Goal: Information Seeking & Learning: Learn about a topic

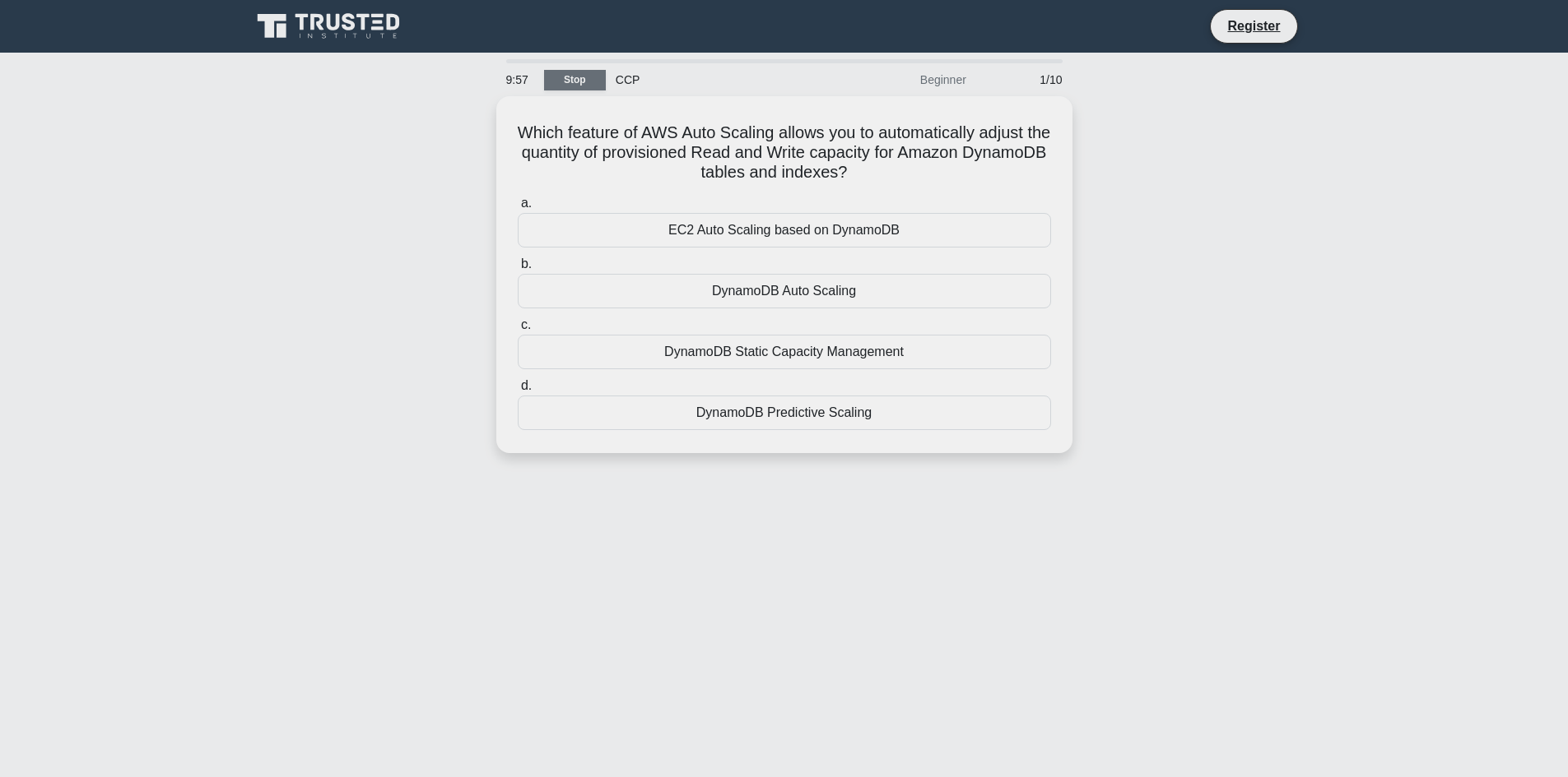
click at [557, 81] on link "Stop" at bounding box center [575, 80] width 62 height 20
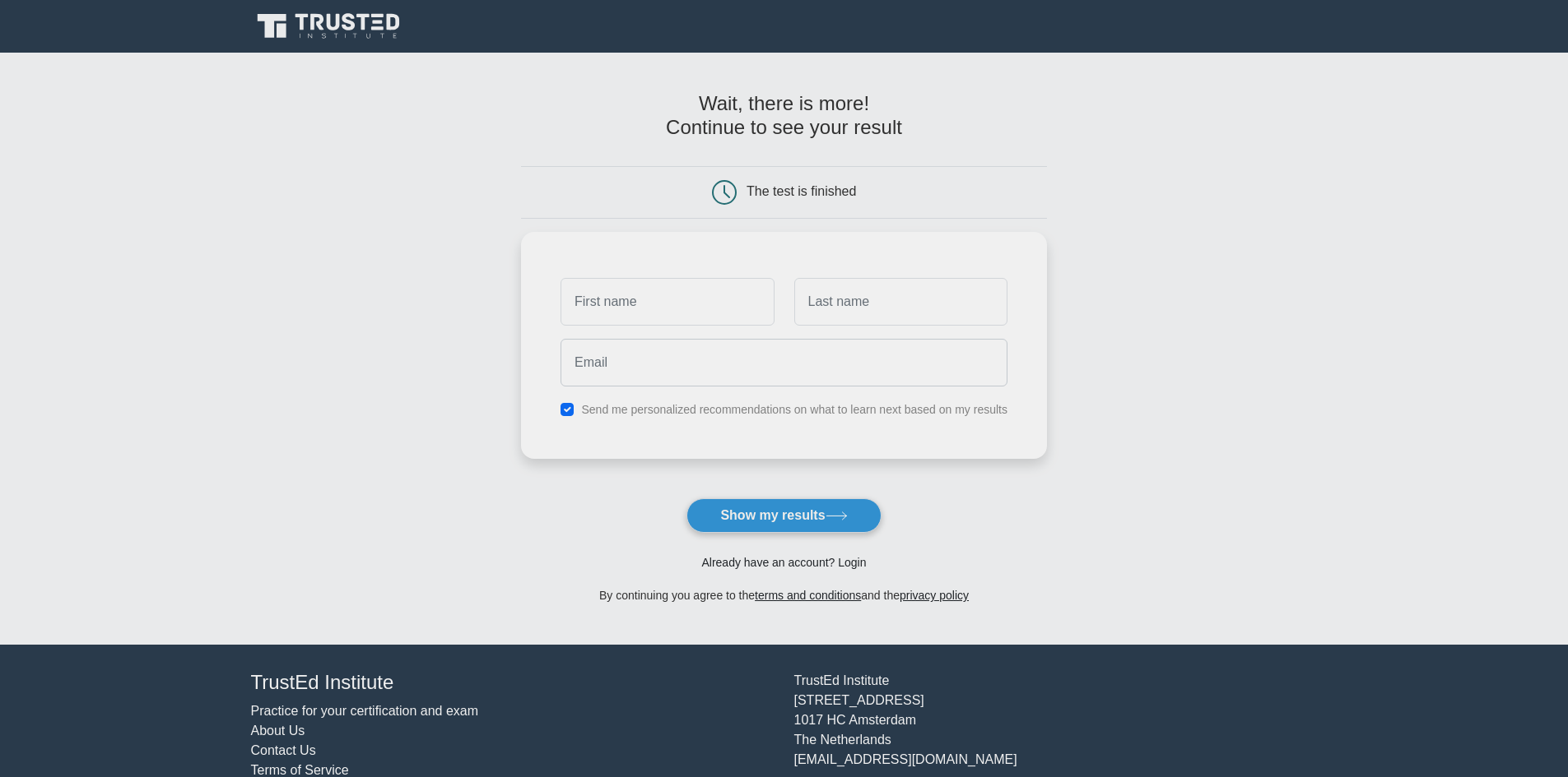
click at [808, 560] on link "Already have an account? Login" at bounding box center [783, 563] width 165 height 13
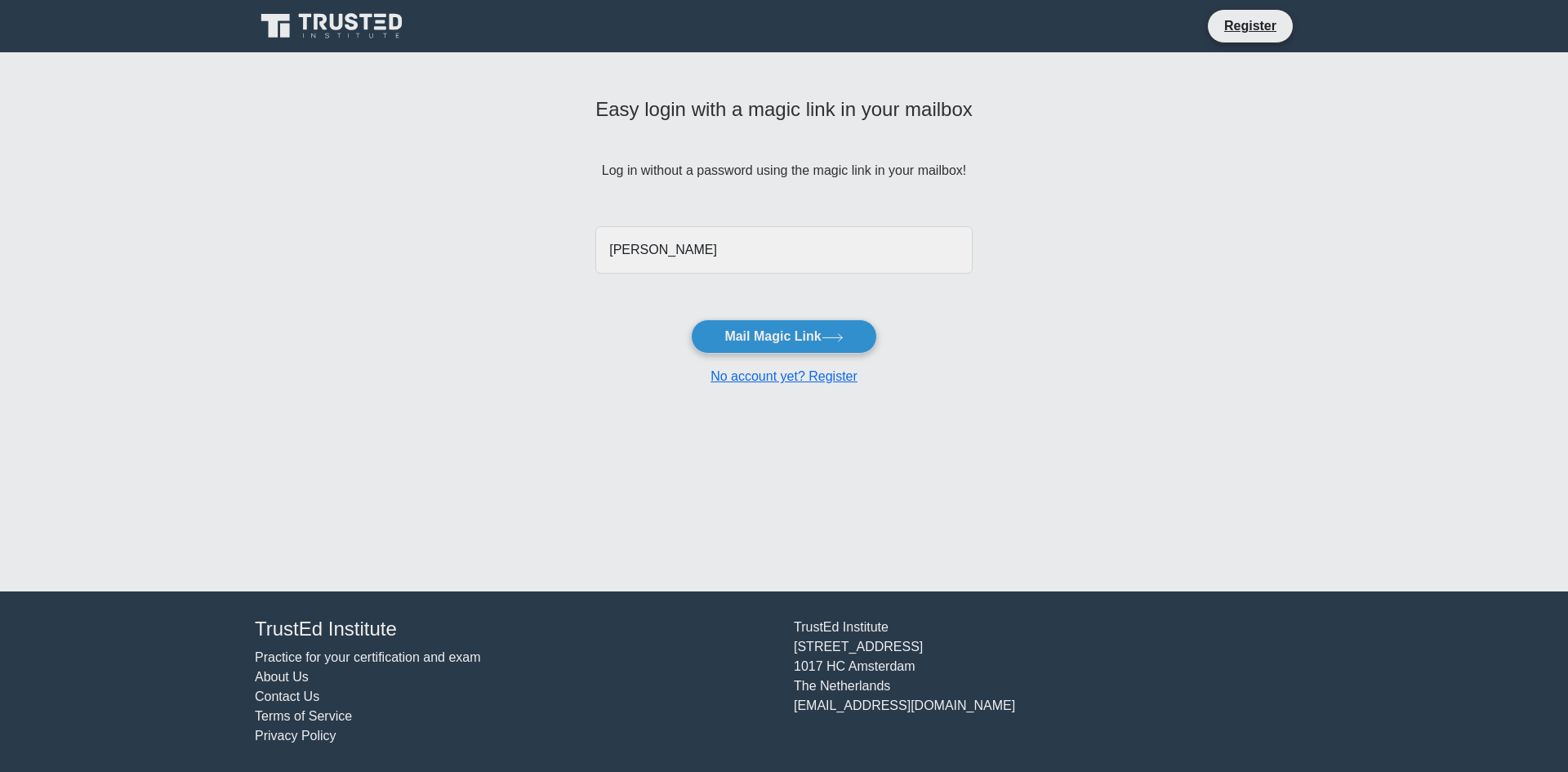
type input "[EMAIL_ADDRESS][DOMAIN_NAME]"
click at [797, 340] on button "Mail Magic Link" at bounding box center [784, 336] width 185 height 34
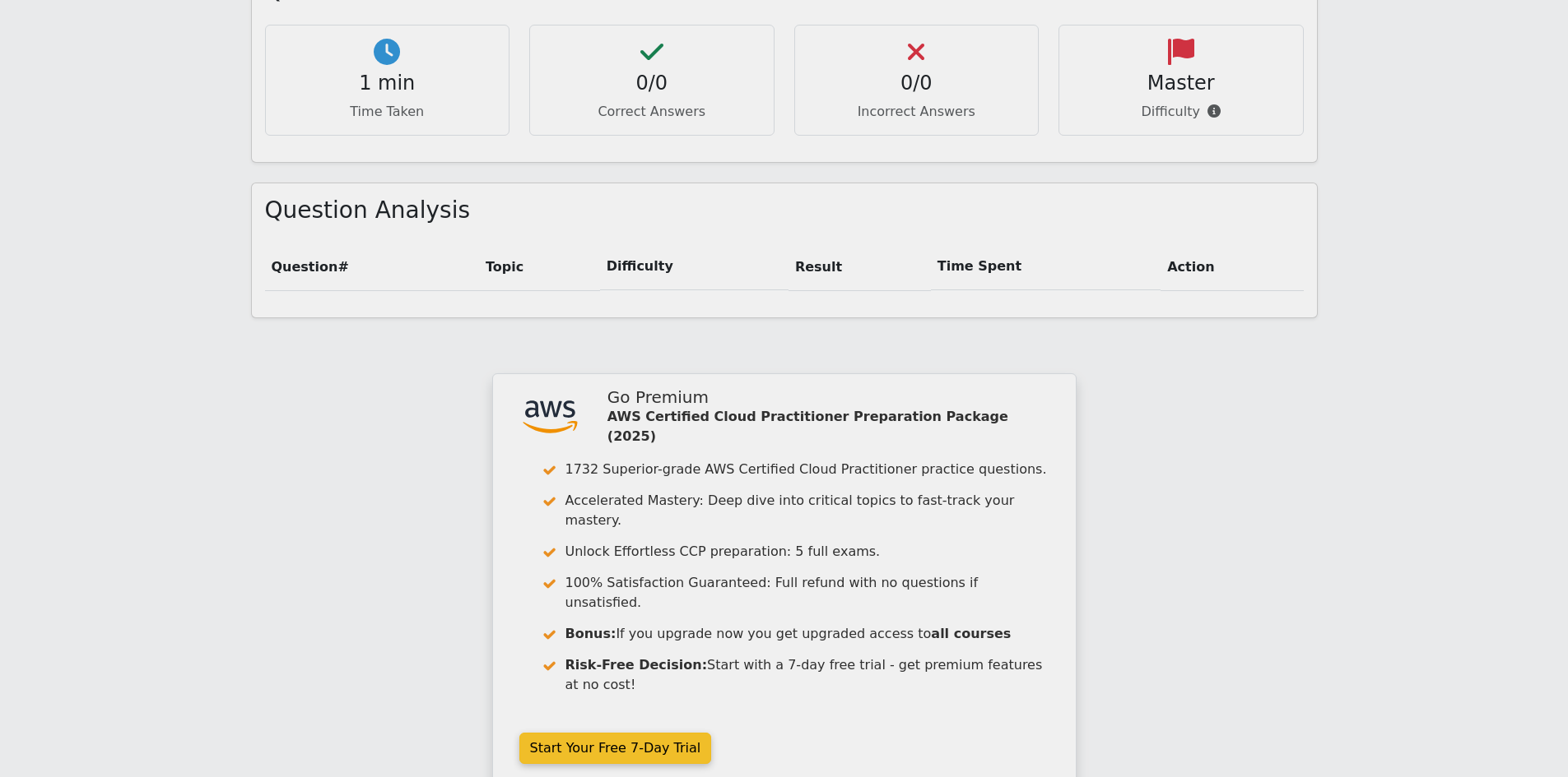
scroll to position [1204, 0]
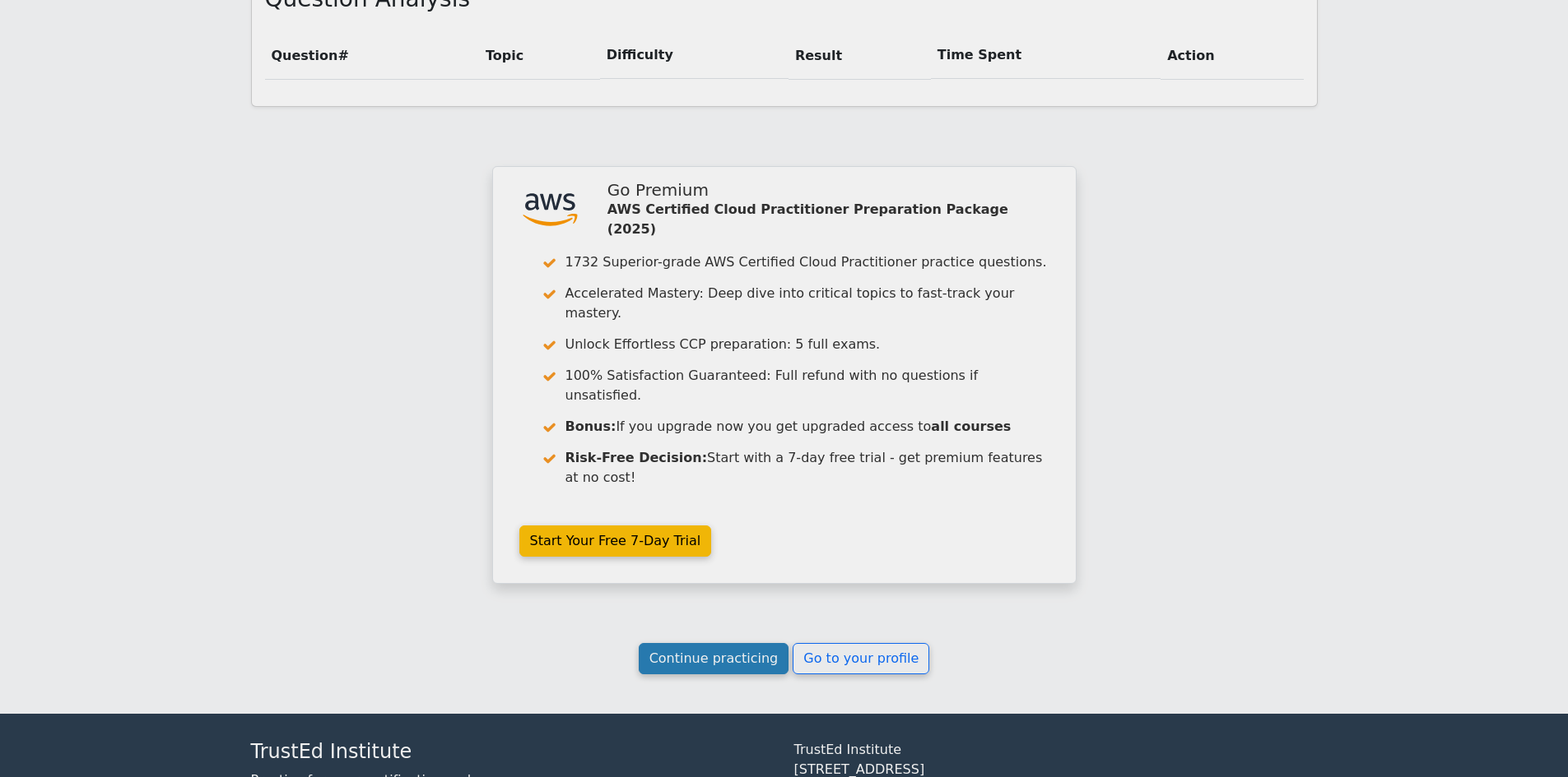
click at [712, 644] on link "Continue practicing" at bounding box center [714, 660] width 151 height 32
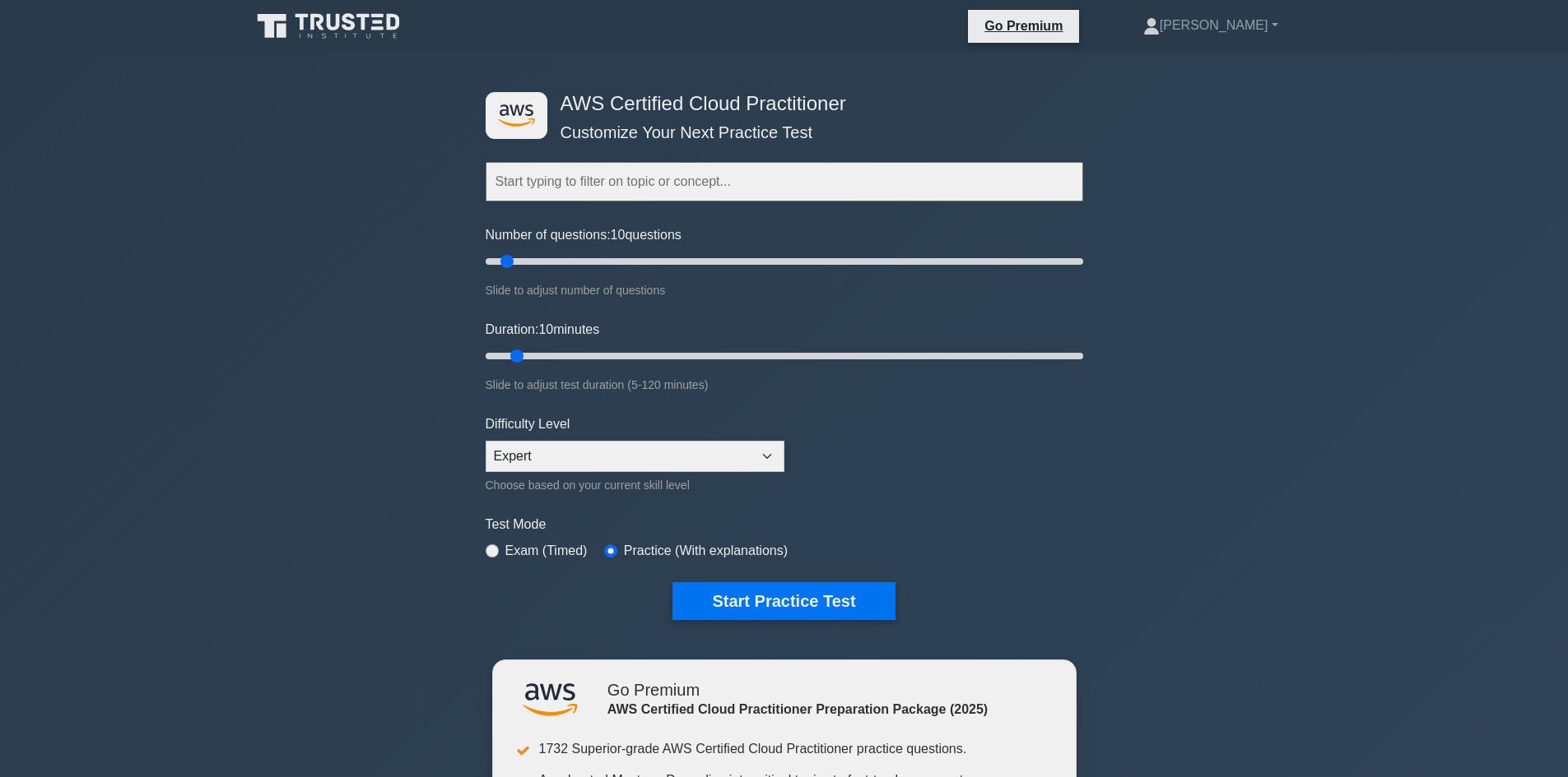
click at [292, 10] on link at bounding box center [330, 26] width 158 height 39
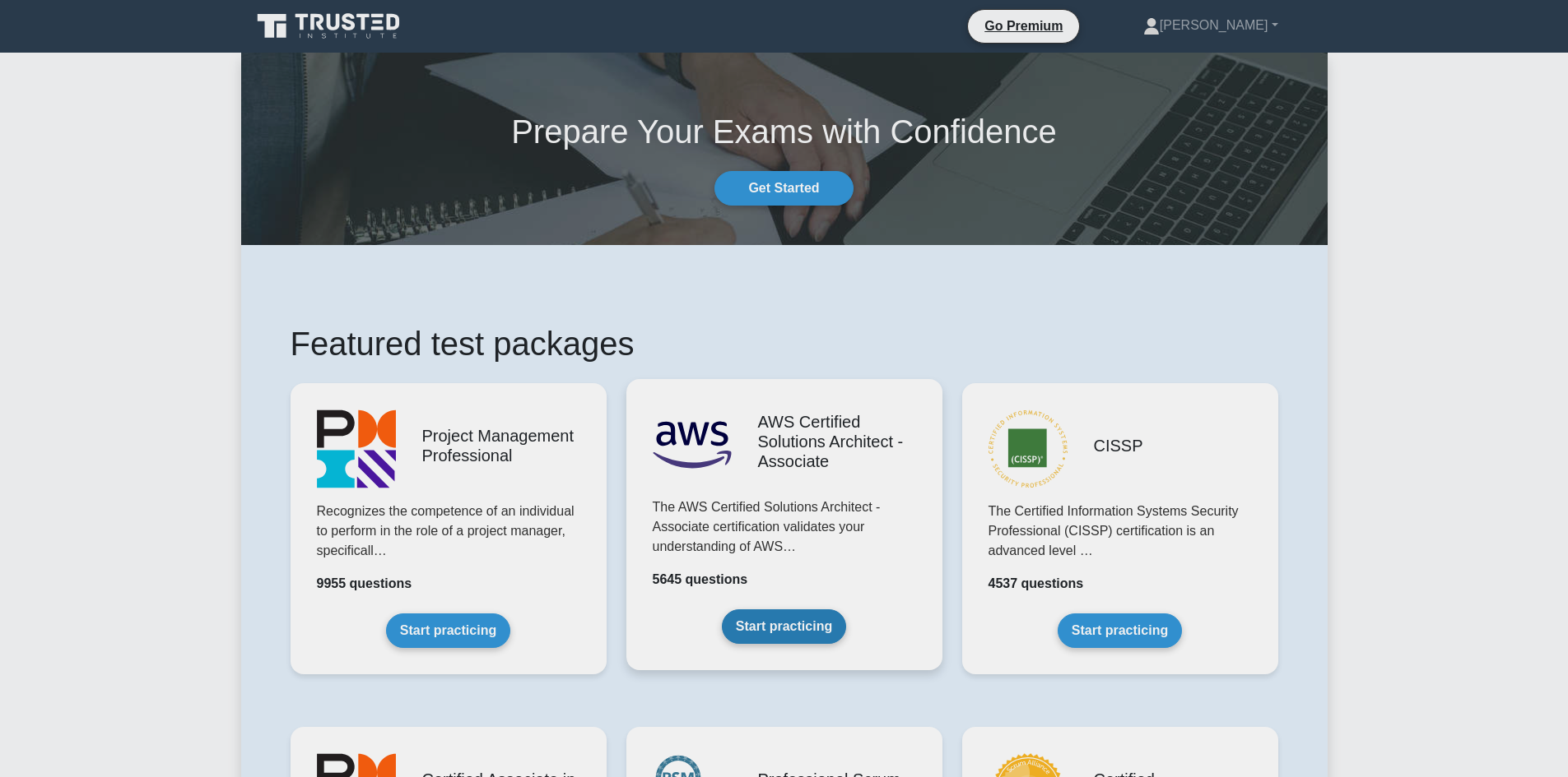
click at [795, 624] on link "Start practicing" at bounding box center [783, 626] width 124 height 34
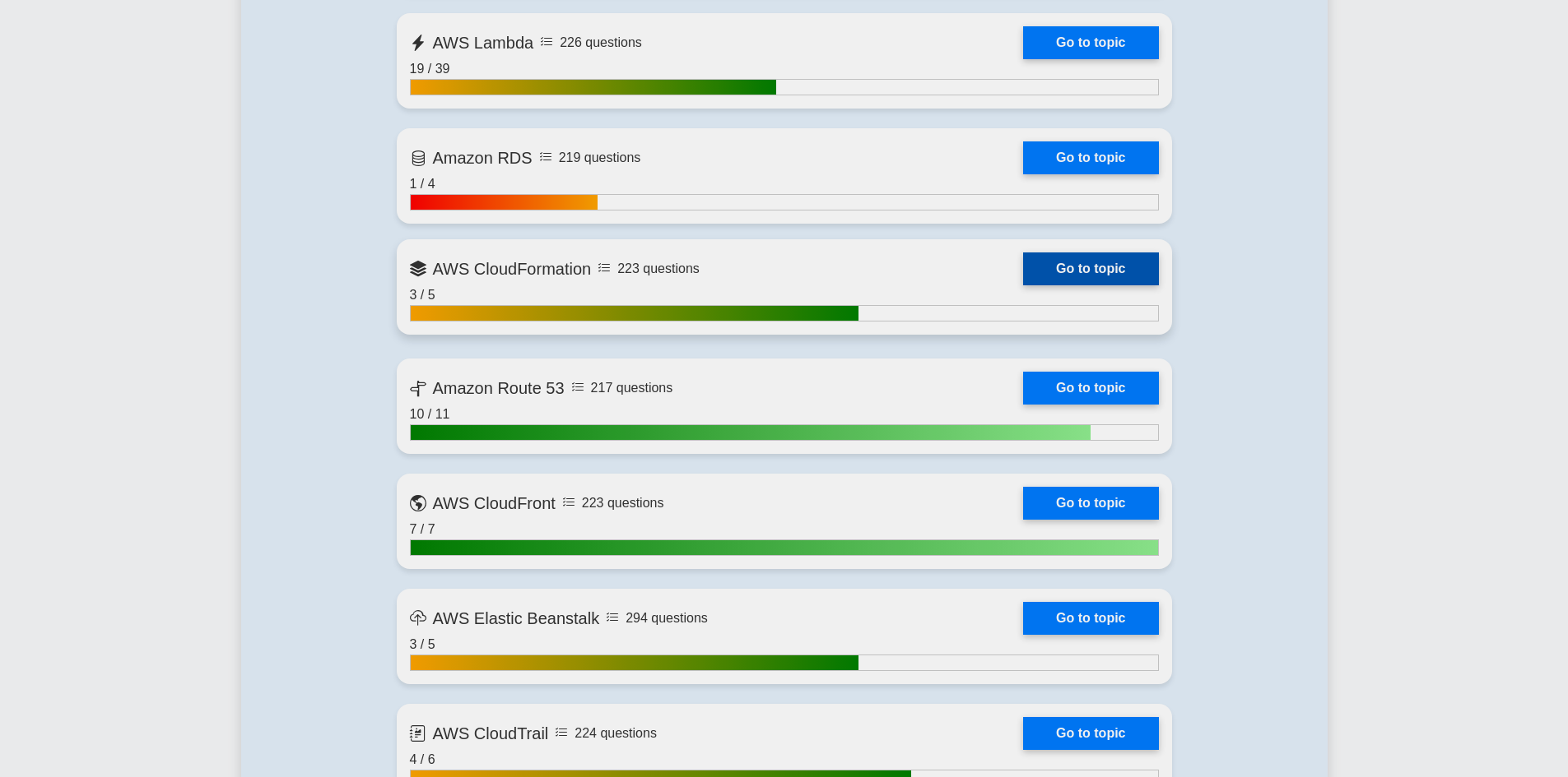
scroll to position [1727, 0]
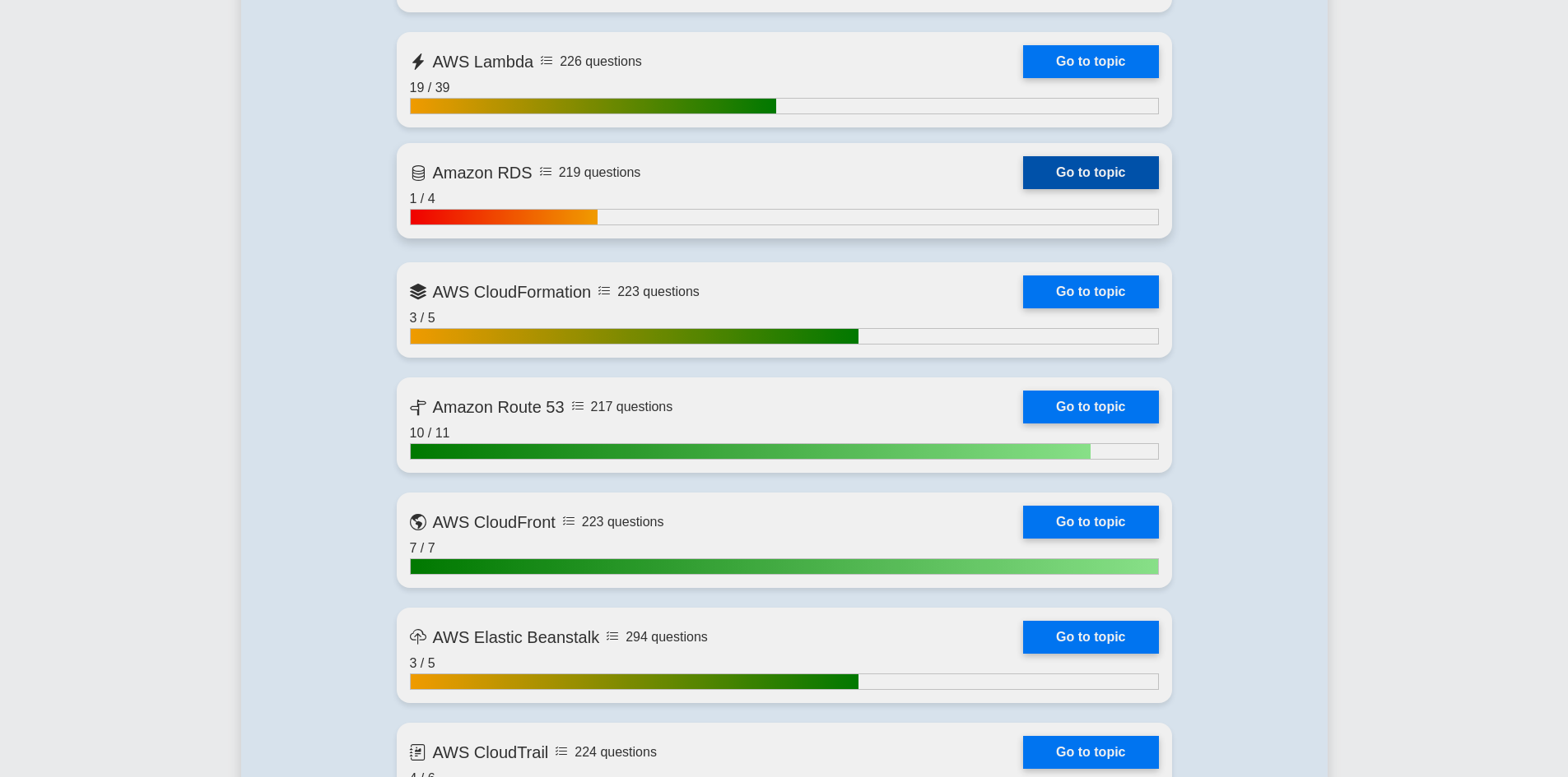
click at [1098, 182] on link "Go to topic" at bounding box center [1091, 172] width 135 height 33
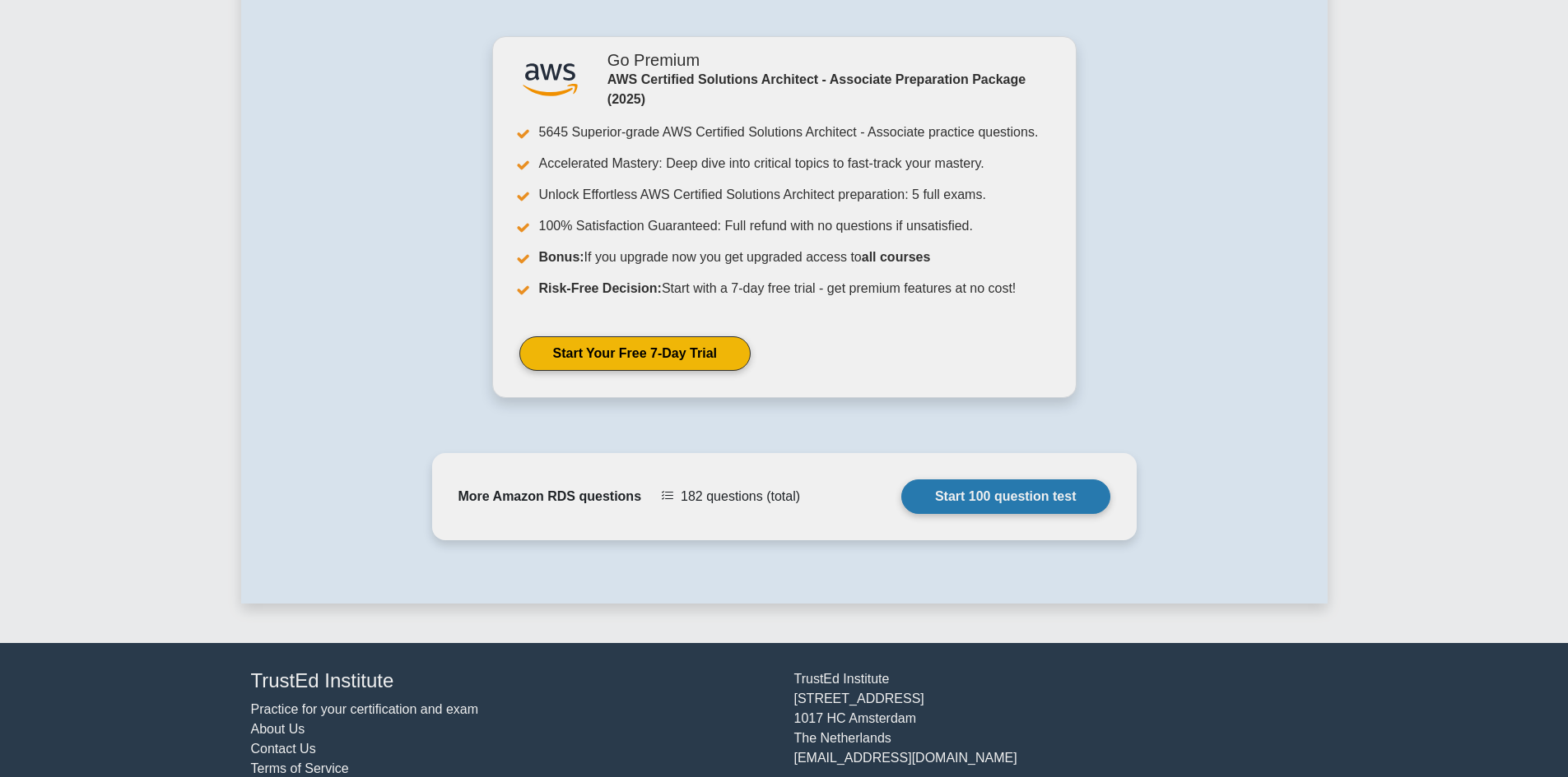
scroll to position [1458, 0]
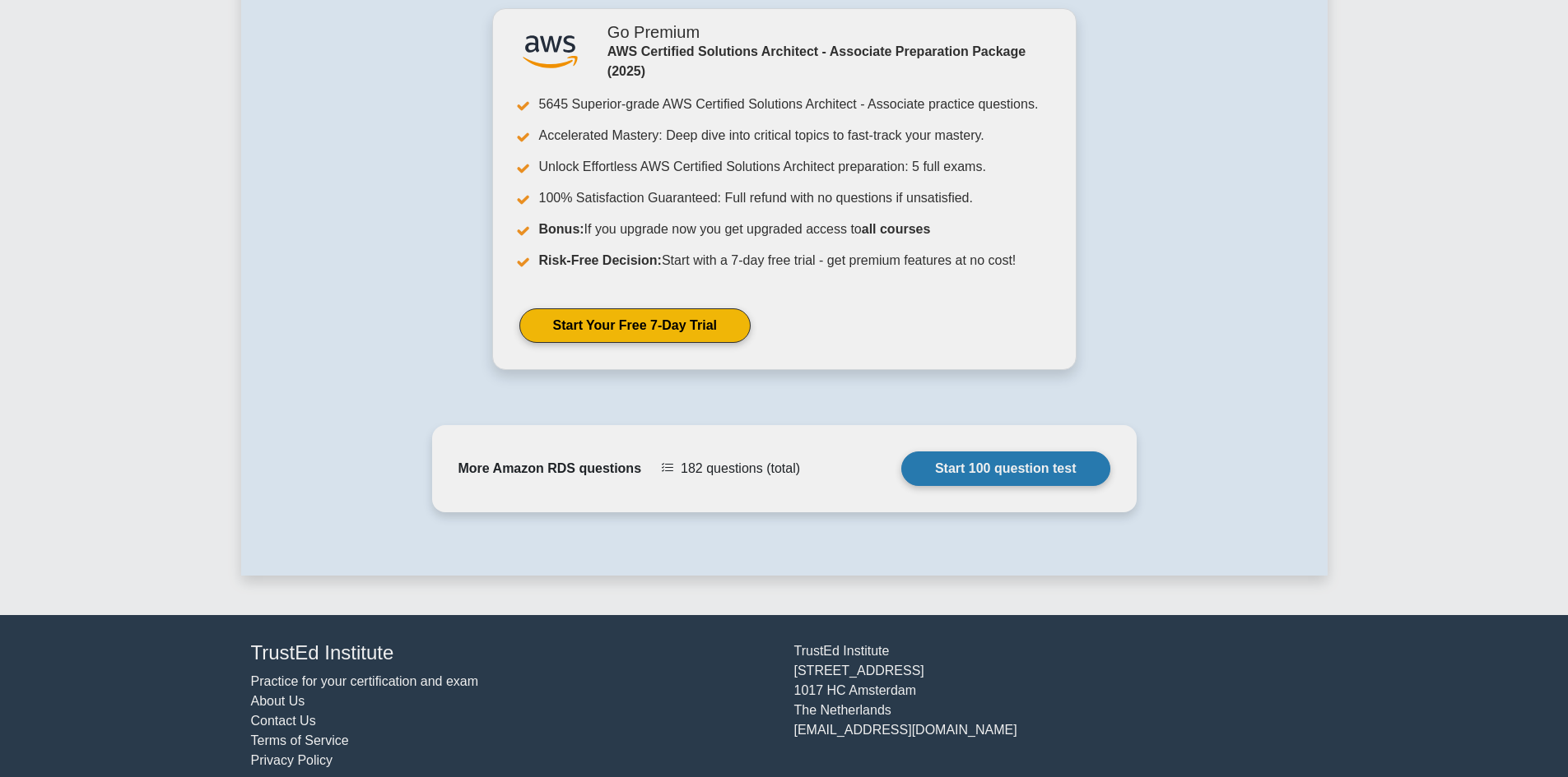
click at [957, 453] on link "Start 100 question test" at bounding box center [1006, 469] width 209 height 34
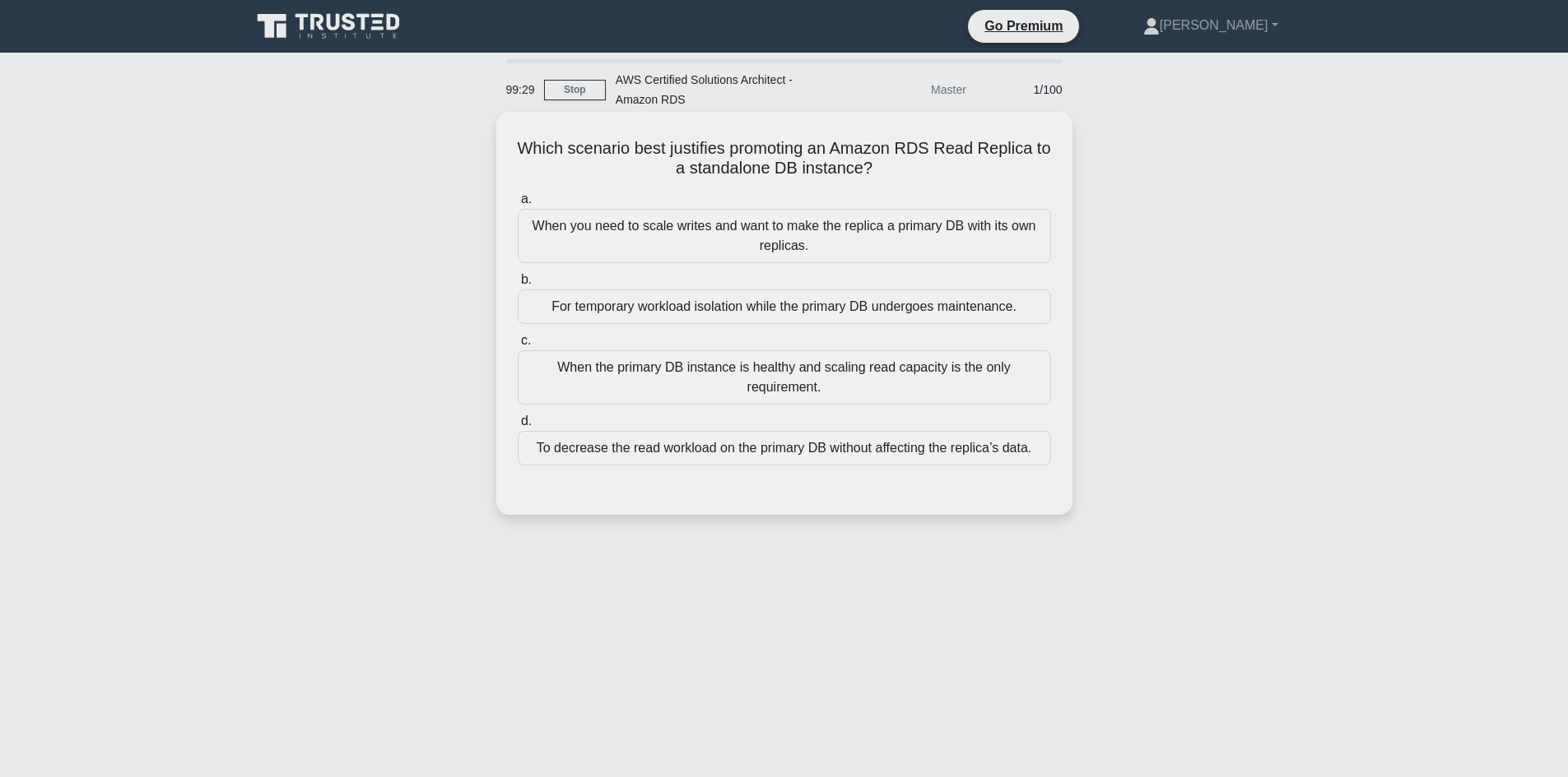
click at [779, 456] on div "To decrease the read workload on the primary DB without affecting the replica’s…" at bounding box center [784, 448] width 533 height 34
click at [517, 427] on input "d. To decrease the read workload on the primary DB without affecting the replic…" at bounding box center [517, 421] width 0 height 10
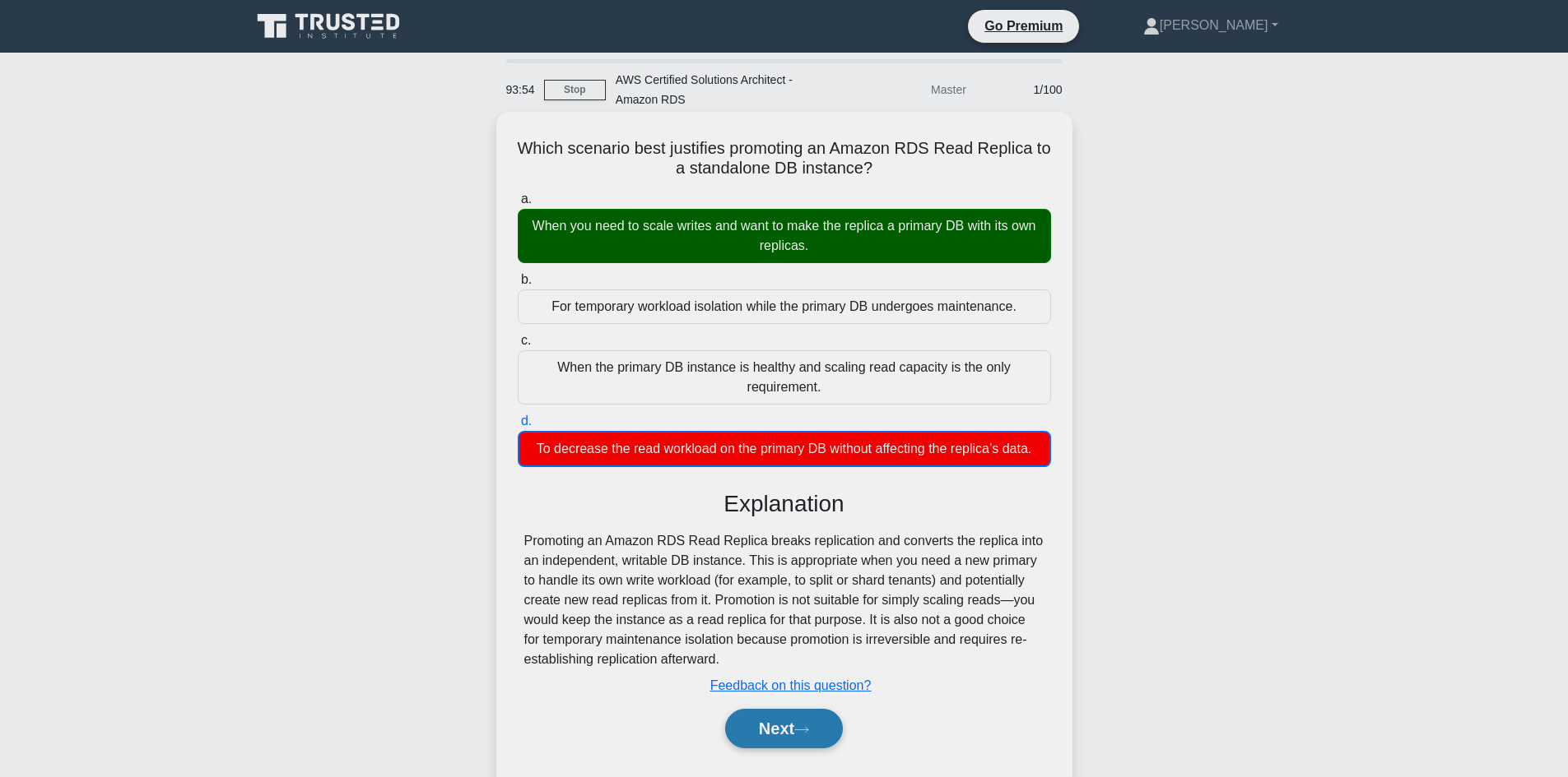
click at [800, 729] on button "Next" at bounding box center [784, 729] width 117 height 39
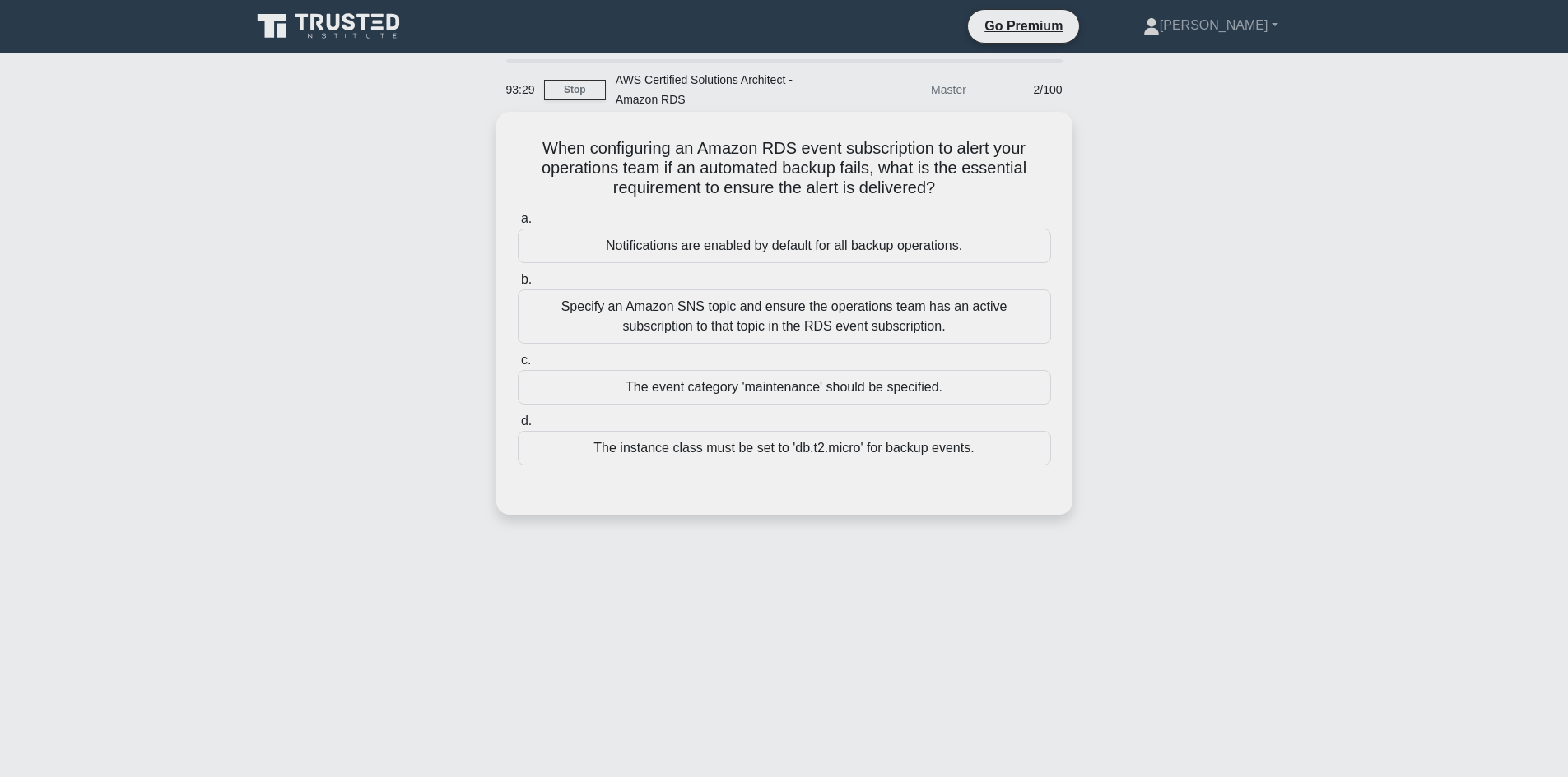
click at [736, 328] on div "Specify an Amazon SNS topic and ensure the operations team has an active subscr…" at bounding box center [784, 317] width 533 height 54
click at [517, 285] on input "b. Specify an Amazon SNS topic and ensure the operations team has an active sub…" at bounding box center [517, 279] width 0 height 10
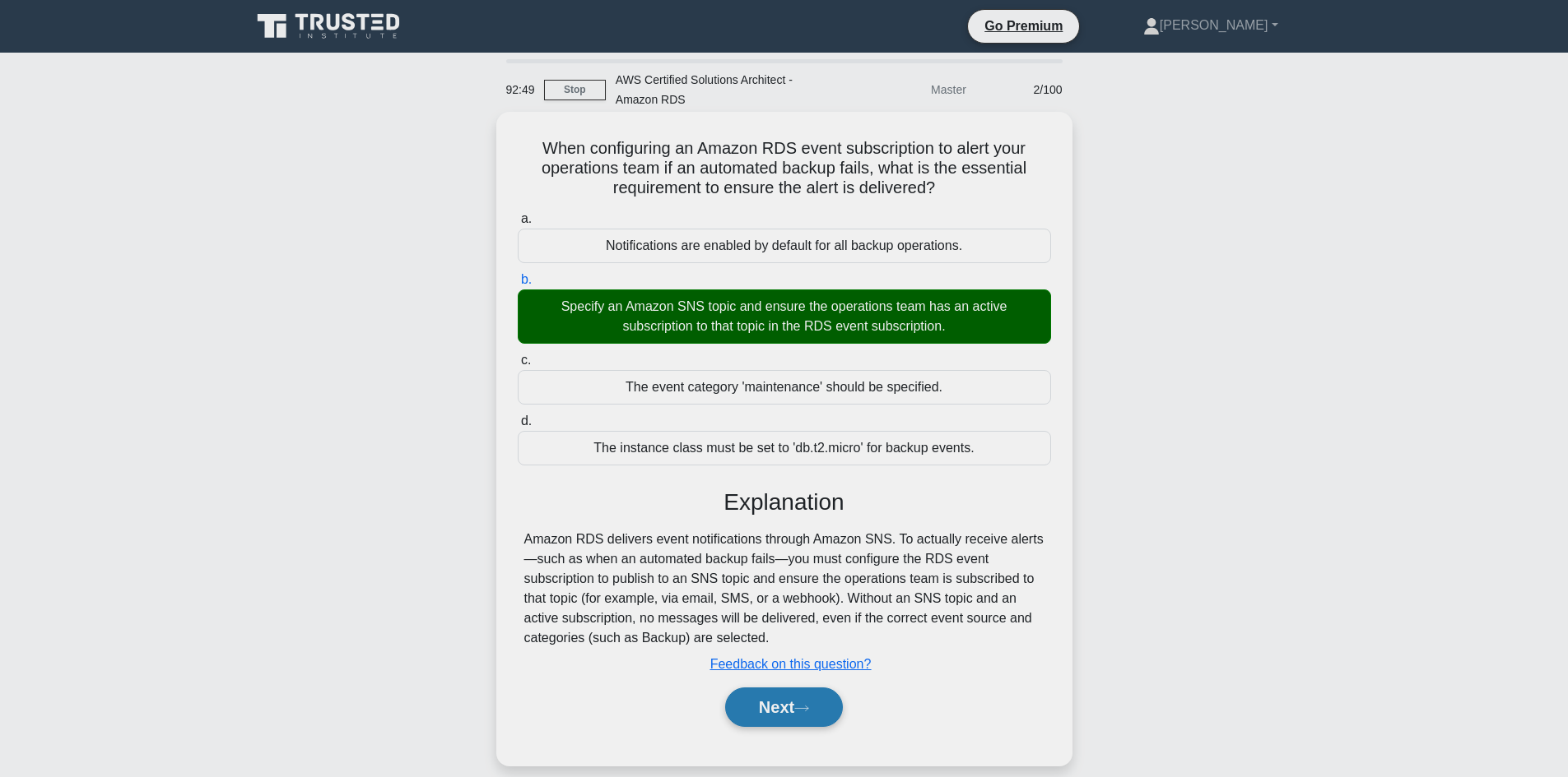
click at [805, 720] on button "Next" at bounding box center [784, 707] width 117 height 39
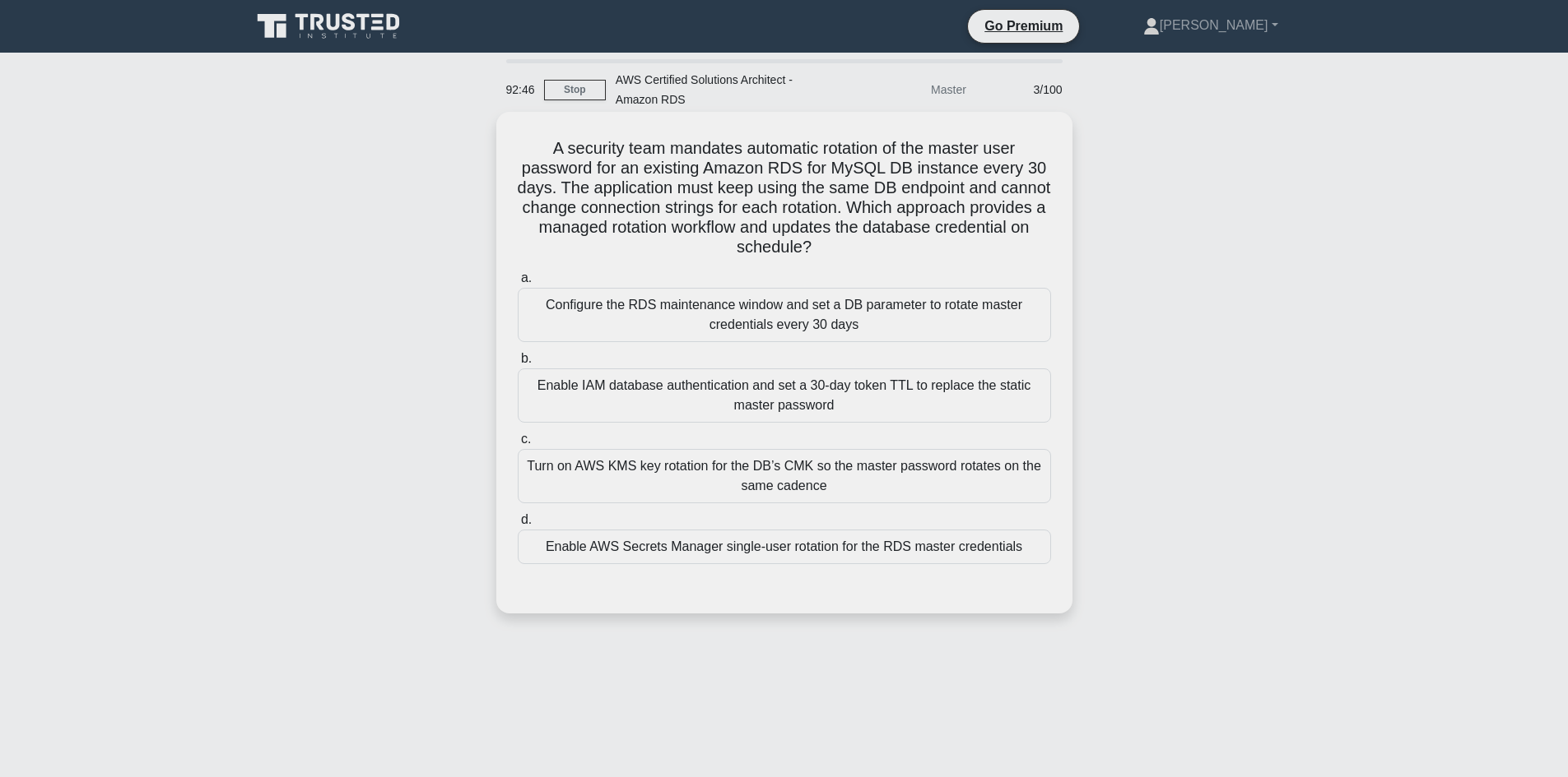
drag, startPoint x: 506, startPoint y: 147, endPoint x: 635, endPoint y: 166, distance: 130.4
click at [507, 147] on div "A security team mandates automatic rotation of the master user password for an …" at bounding box center [785, 362] width 563 height 489
drag, startPoint x: 635, startPoint y: 166, endPoint x: 899, endPoint y: 244, distance: 275.3
click at [899, 244] on h5 "A security team mandates automatic rotation of the master user password for an …" at bounding box center [785, 198] width 537 height 120
click at [703, 183] on h5 "A security team mandates automatic rotation of the master user password for an …" at bounding box center [785, 198] width 537 height 120
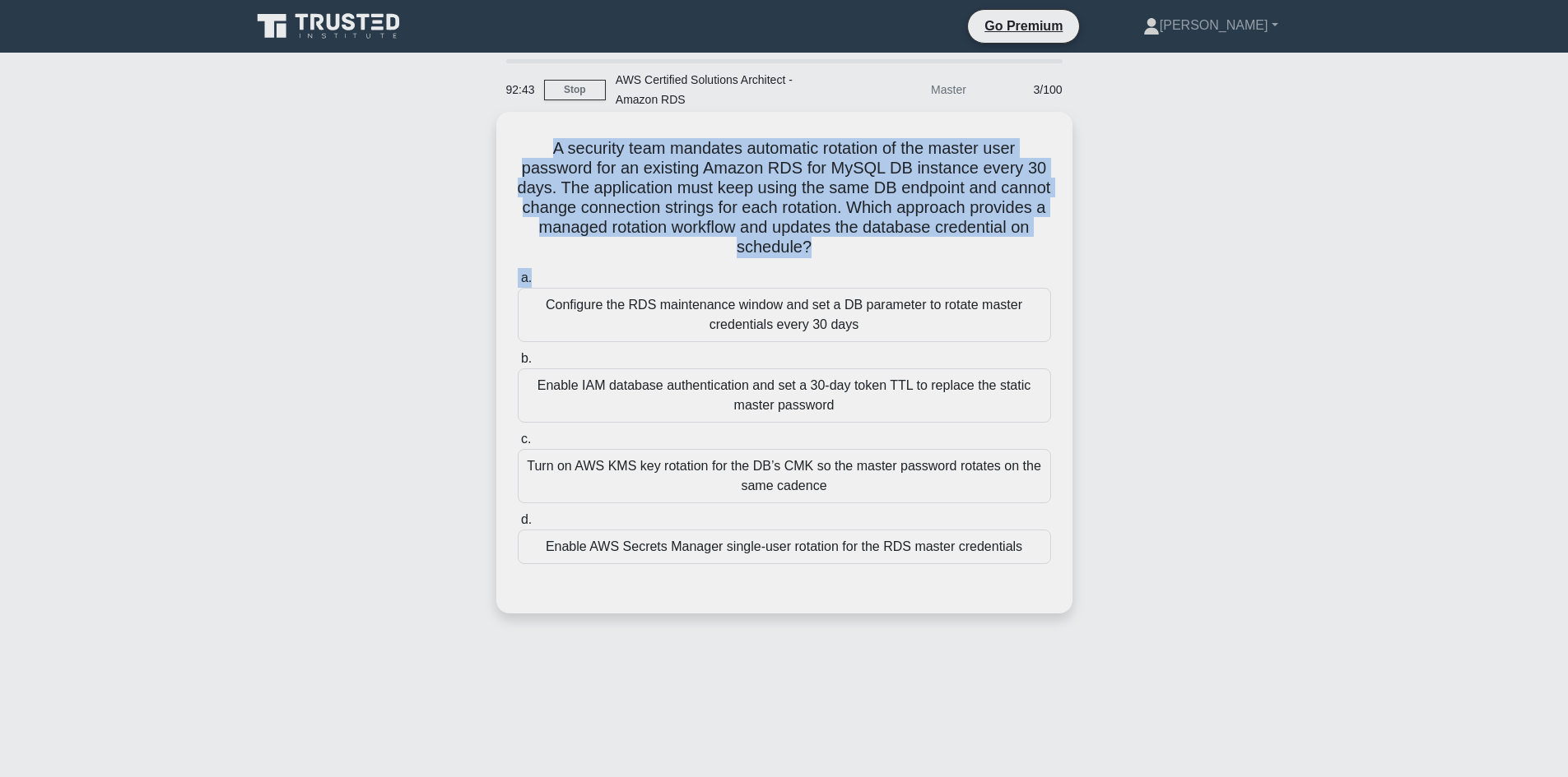
drag, startPoint x: 531, startPoint y: 131, endPoint x: 932, endPoint y: 264, distance: 422.5
click at [932, 264] on div "A security team mandates automatic rotation of the master user password for an …" at bounding box center [785, 362] width 563 height 489
click at [860, 240] on h5 "A security team mandates automatic rotation of the master user password for an …" at bounding box center [785, 198] width 537 height 120
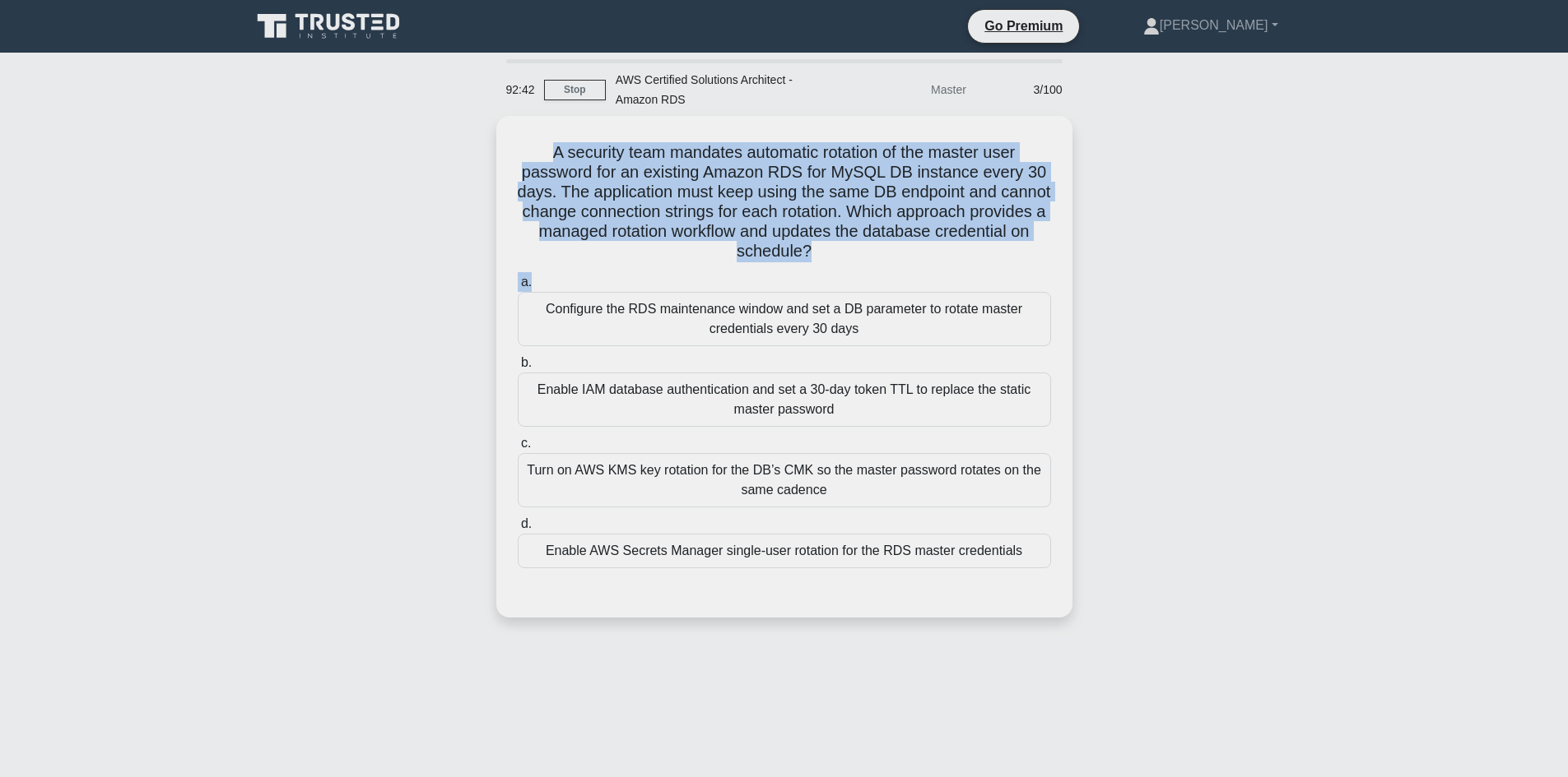
drag, startPoint x: 893, startPoint y: 264, endPoint x: 428, endPoint y: 116, distance: 488.0
click at [428, 116] on div "92:42 Stop AWS Certified Solutions Architect - Amazon RDS Master 3/100 A securi…" at bounding box center [785, 470] width 1087 height 823
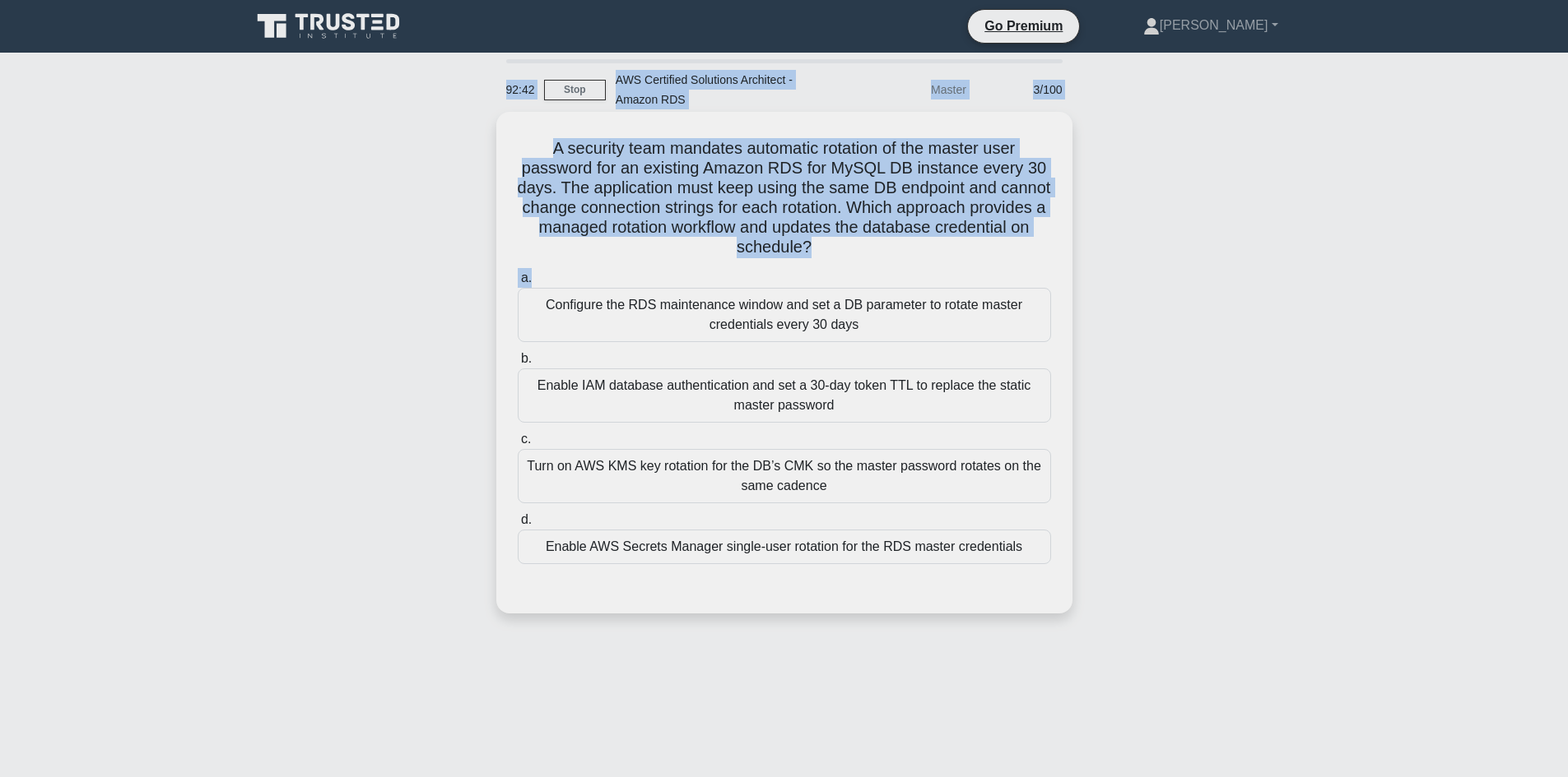
click at [629, 172] on h5 "A security team mandates automatic rotation of the master user password for an …" at bounding box center [785, 198] width 537 height 120
drag, startPoint x: 511, startPoint y: 154, endPoint x: 911, endPoint y: 257, distance: 413.0
click at [911, 269] on div "A security team mandates automatic rotation of the master user password for an …" at bounding box center [785, 362] width 563 height 489
click at [918, 238] on h5 "A security team mandates automatic rotation of the master user password for an …" at bounding box center [785, 198] width 537 height 120
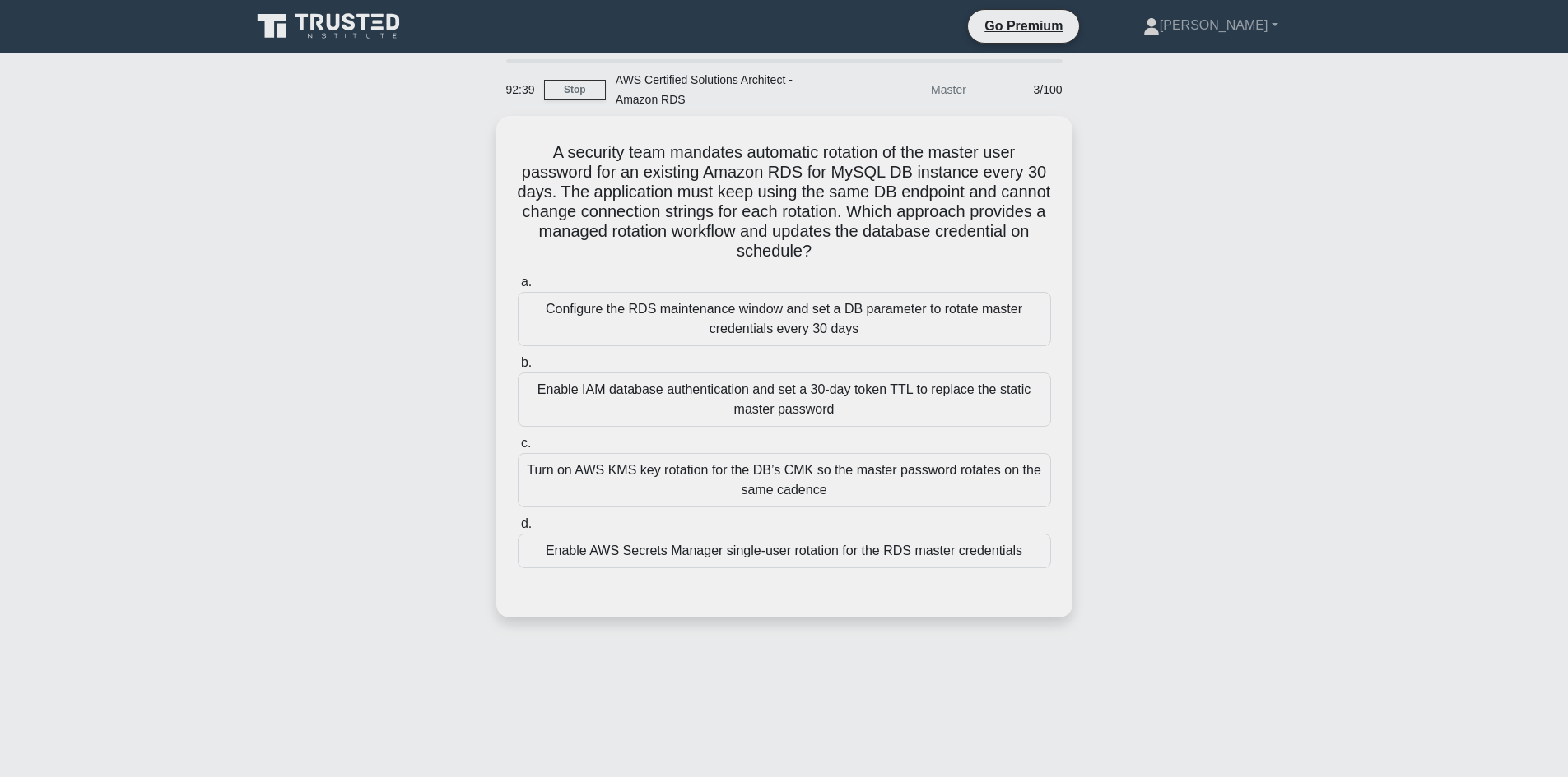
drag, startPoint x: 908, startPoint y: 251, endPoint x: 433, endPoint y: 150, distance: 485.6
click at [433, 150] on div "A security team mandates automatic rotation of the master user password for an …" at bounding box center [785, 377] width 1087 height 522
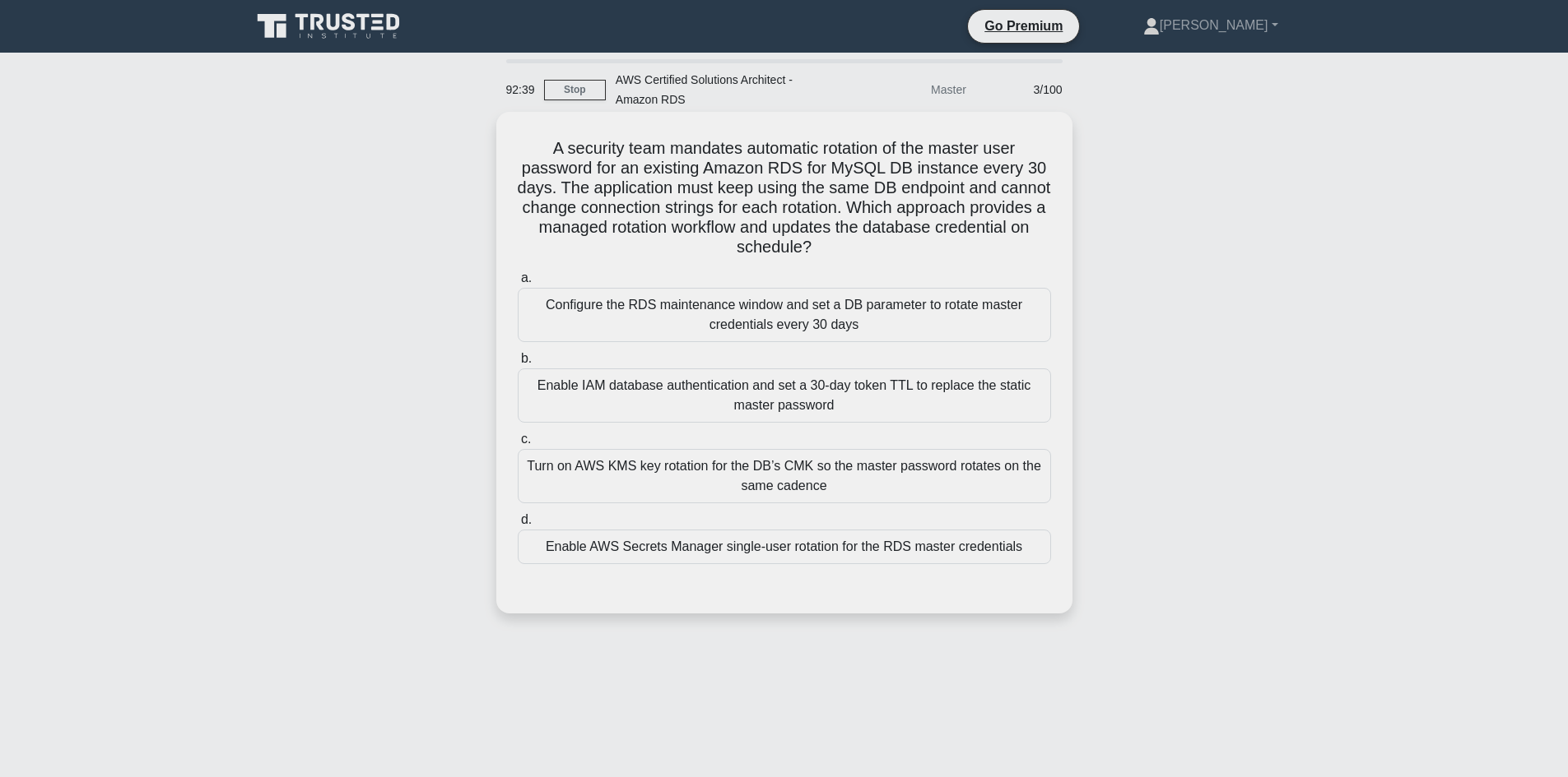
click at [647, 187] on h5 "A security team mandates automatic rotation of the master user password for an …" at bounding box center [785, 198] width 537 height 120
click at [521, 138] on h5 "A security team mandates automatic rotation of the master user password for an …" at bounding box center [785, 198] width 537 height 120
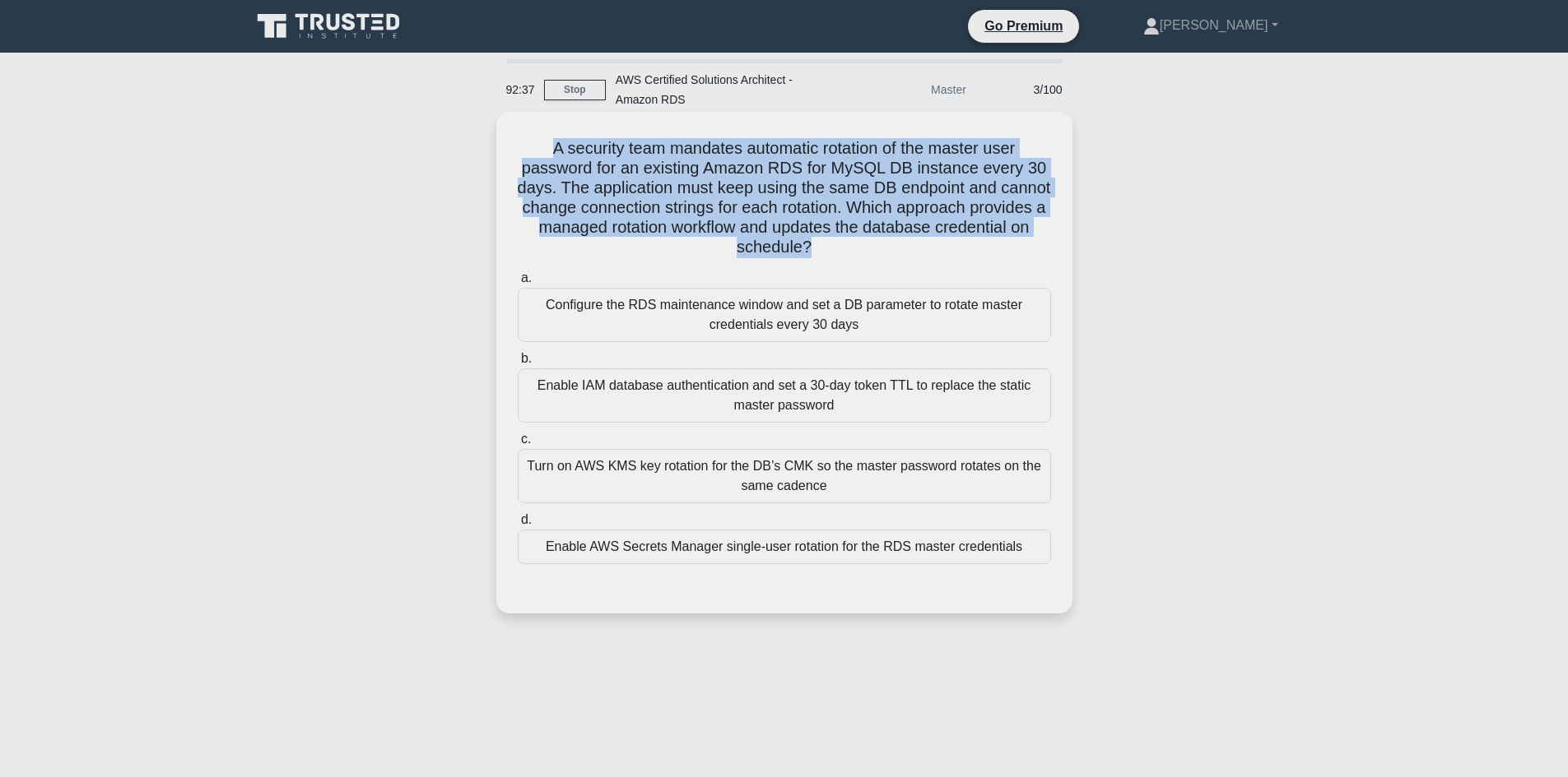
drag, startPoint x: 521, startPoint y: 138, endPoint x: 873, endPoint y: 256, distance: 371.3
click at [873, 256] on h5 "A security team mandates automatic rotation of the master user password for an …" at bounding box center [785, 198] width 537 height 120
click at [832, 257] on icon ".spinner_0XTQ{transform-origin:center;animation:spinner_y6GP .75s linear infini…" at bounding box center [821, 248] width 20 height 20
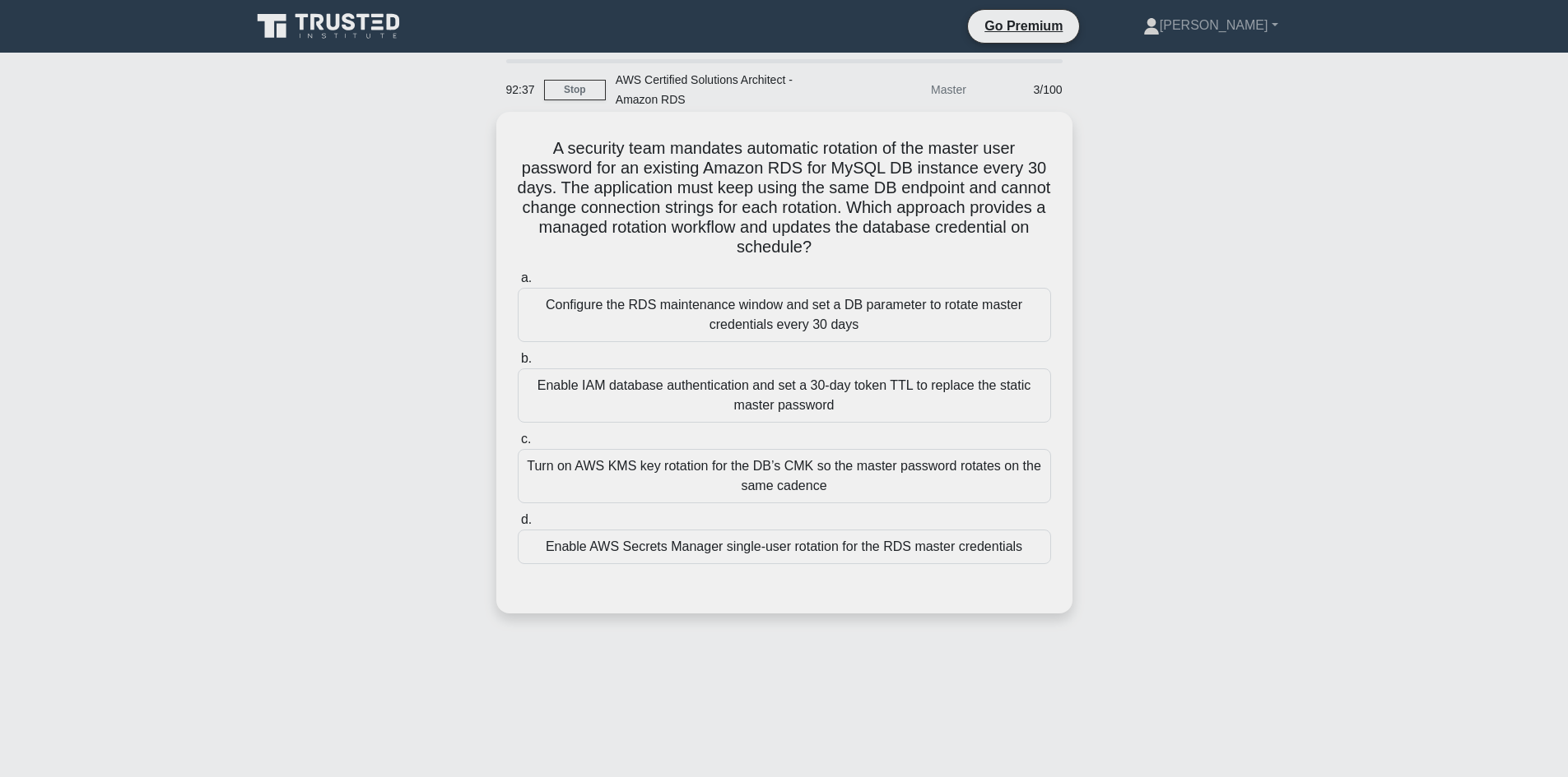
click at [832, 252] on icon ".spinner_0XTQ{transform-origin:center;animation:spinner_y6GP .75s linear infini…" at bounding box center [821, 248] width 20 height 20
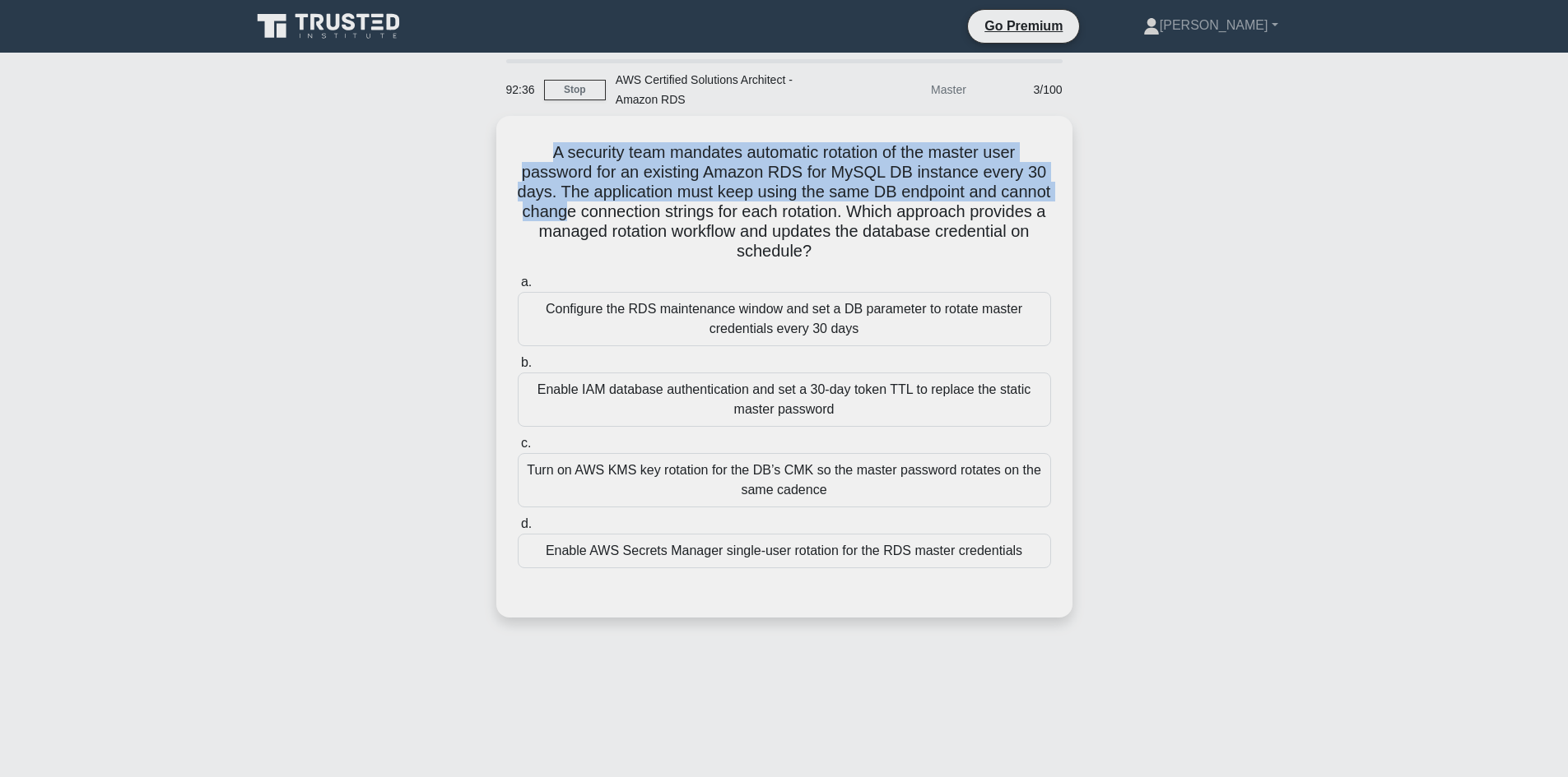
drag, startPoint x: 537, startPoint y: 195, endPoint x: 427, endPoint y: 164, distance: 114.3
click at [419, 158] on div "A security team mandates automatic rotation of the master user password for an …" at bounding box center [785, 377] width 1087 height 522
click at [428, 218] on div "A security team mandates automatic rotation of the master user password for an …" at bounding box center [785, 377] width 1087 height 522
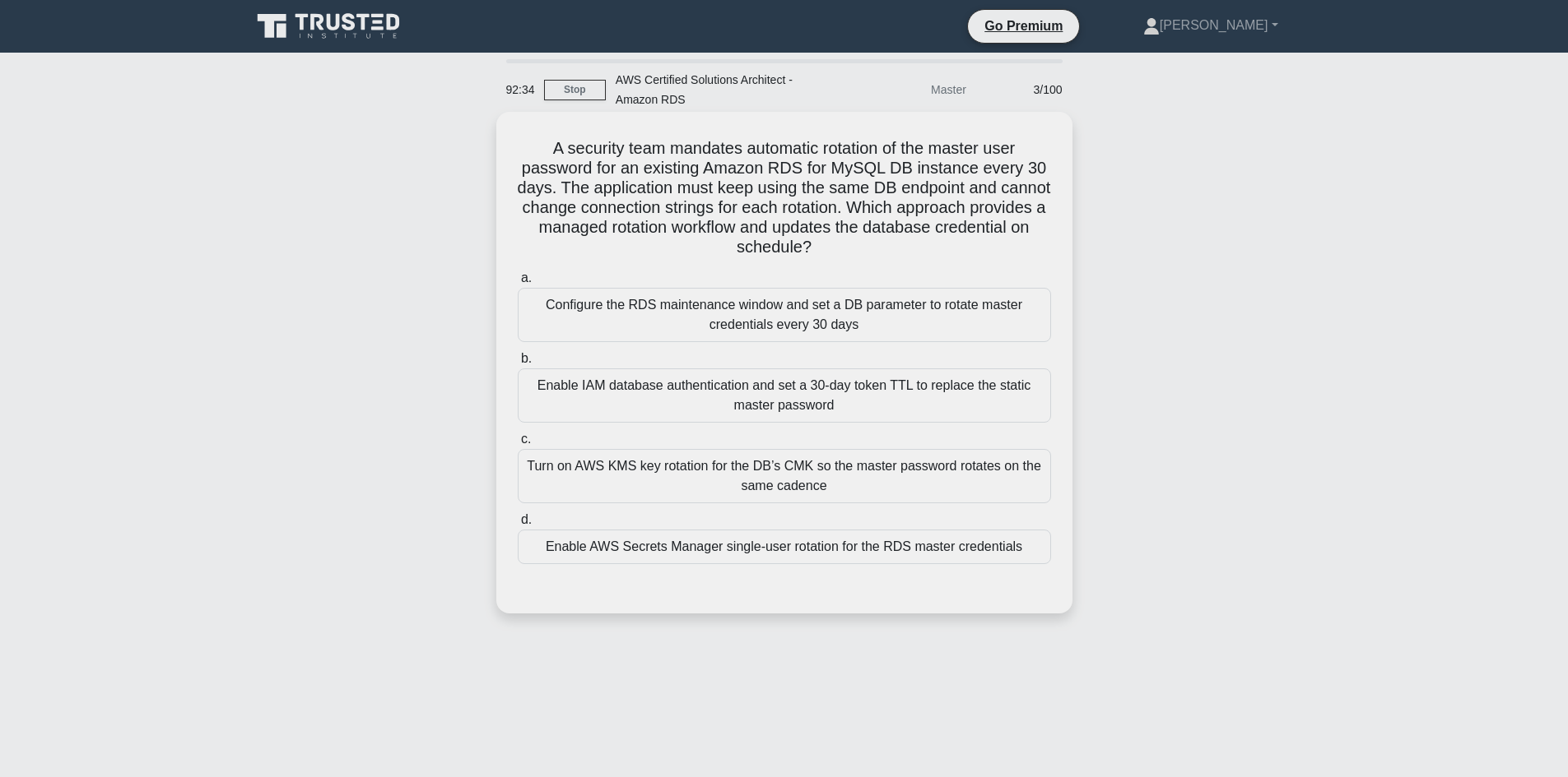
click at [741, 466] on div "Turn on AWS KMS key rotation for the DB’s CMK so the master password rotates on…" at bounding box center [784, 476] width 533 height 54
click at [517, 445] on input "c. Turn on AWS KMS key rotation for the DB’s CMK so the master password rotates…" at bounding box center [517, 439] width 0 height 10
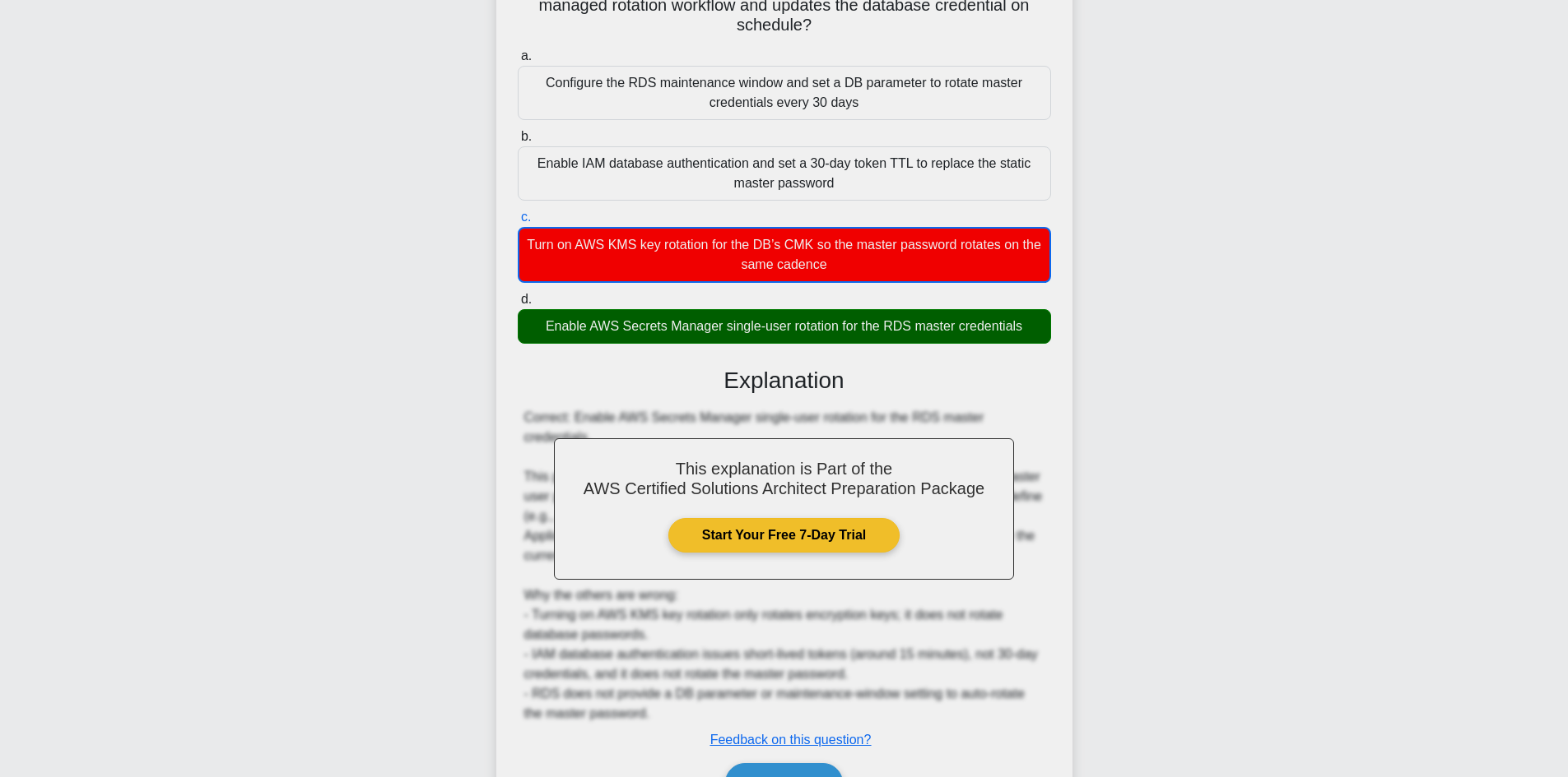
scroll to position [299, 0]
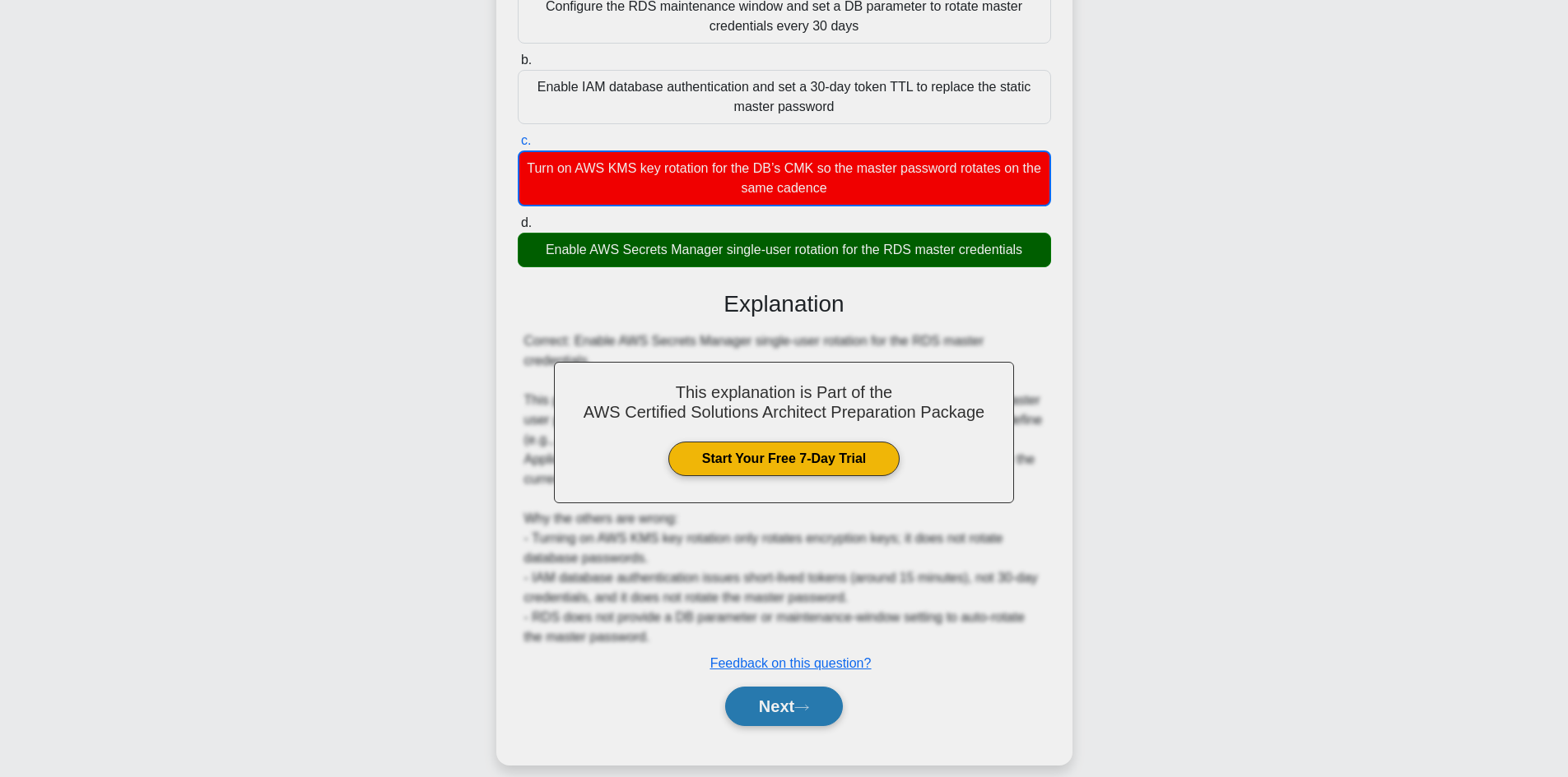
click at [782, 697] on button "Next" at bounding box center [784, 706] width 117 height 39
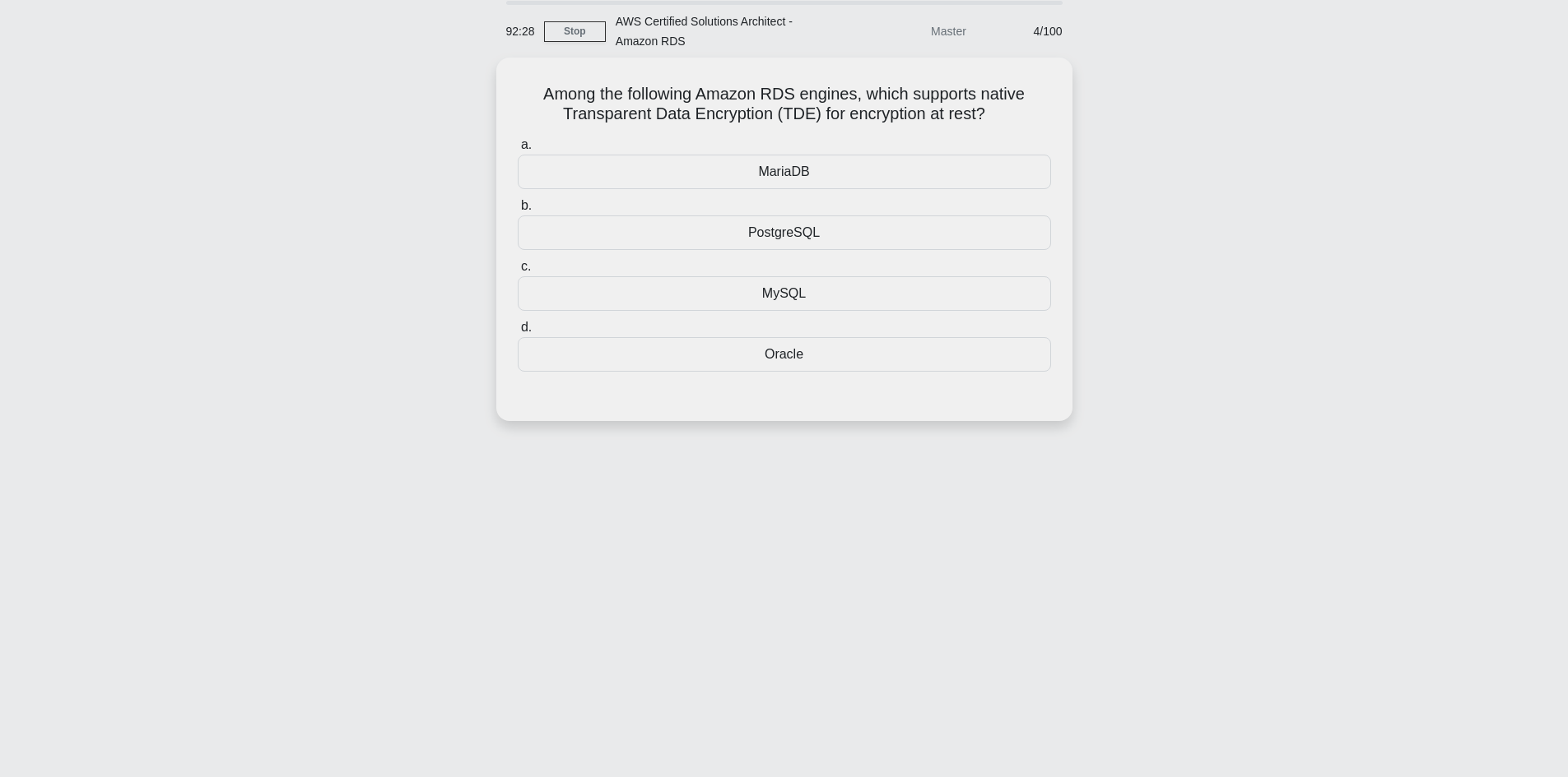
scroll to position [29, 0]
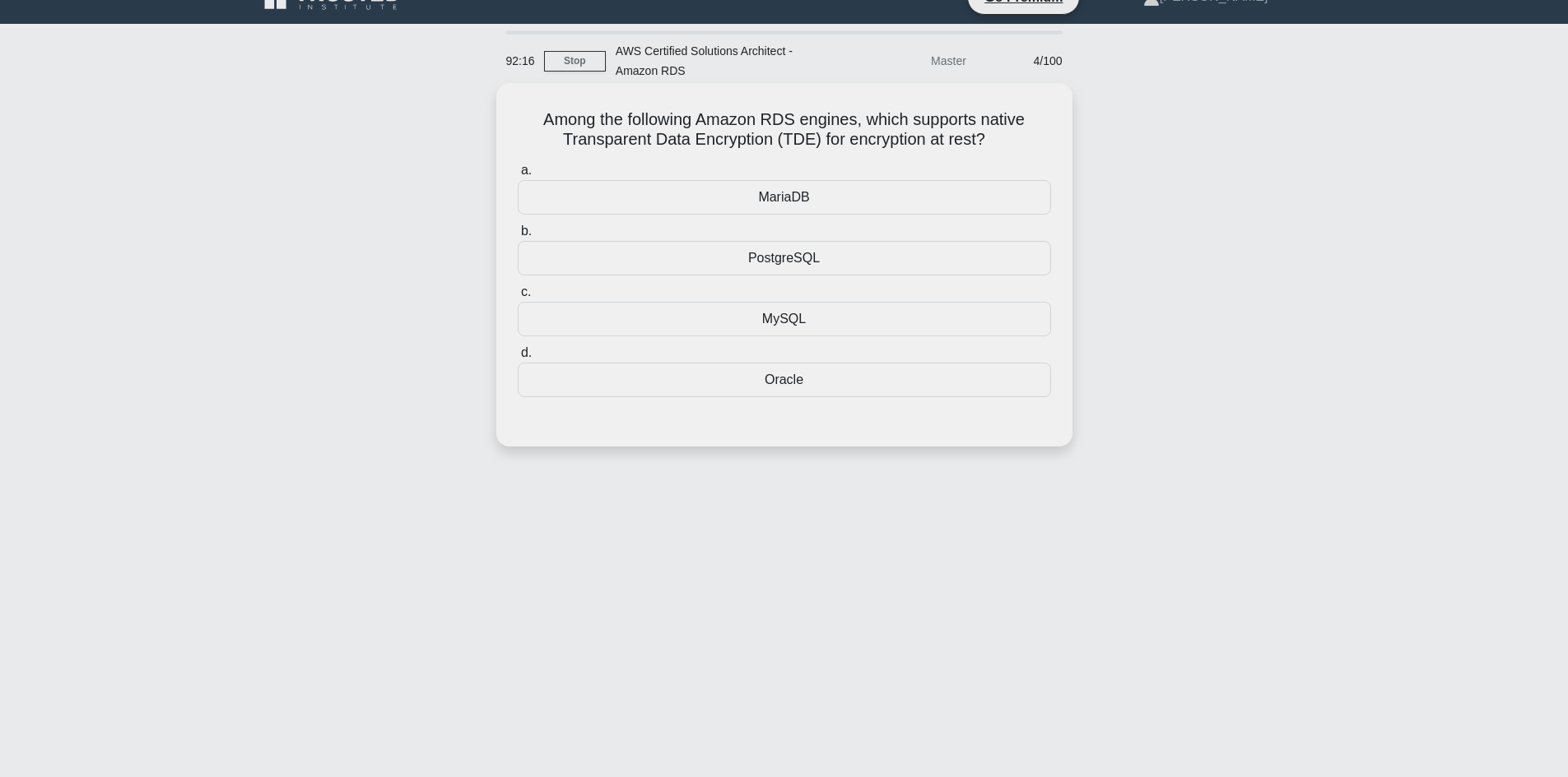
click at [750, 324] on div "MySQL" at bounding box center [784, 319] width 533 height 34
click at [517, 298] on input "c. MySQL" at bounding box center [517, 292] width 0 height 10
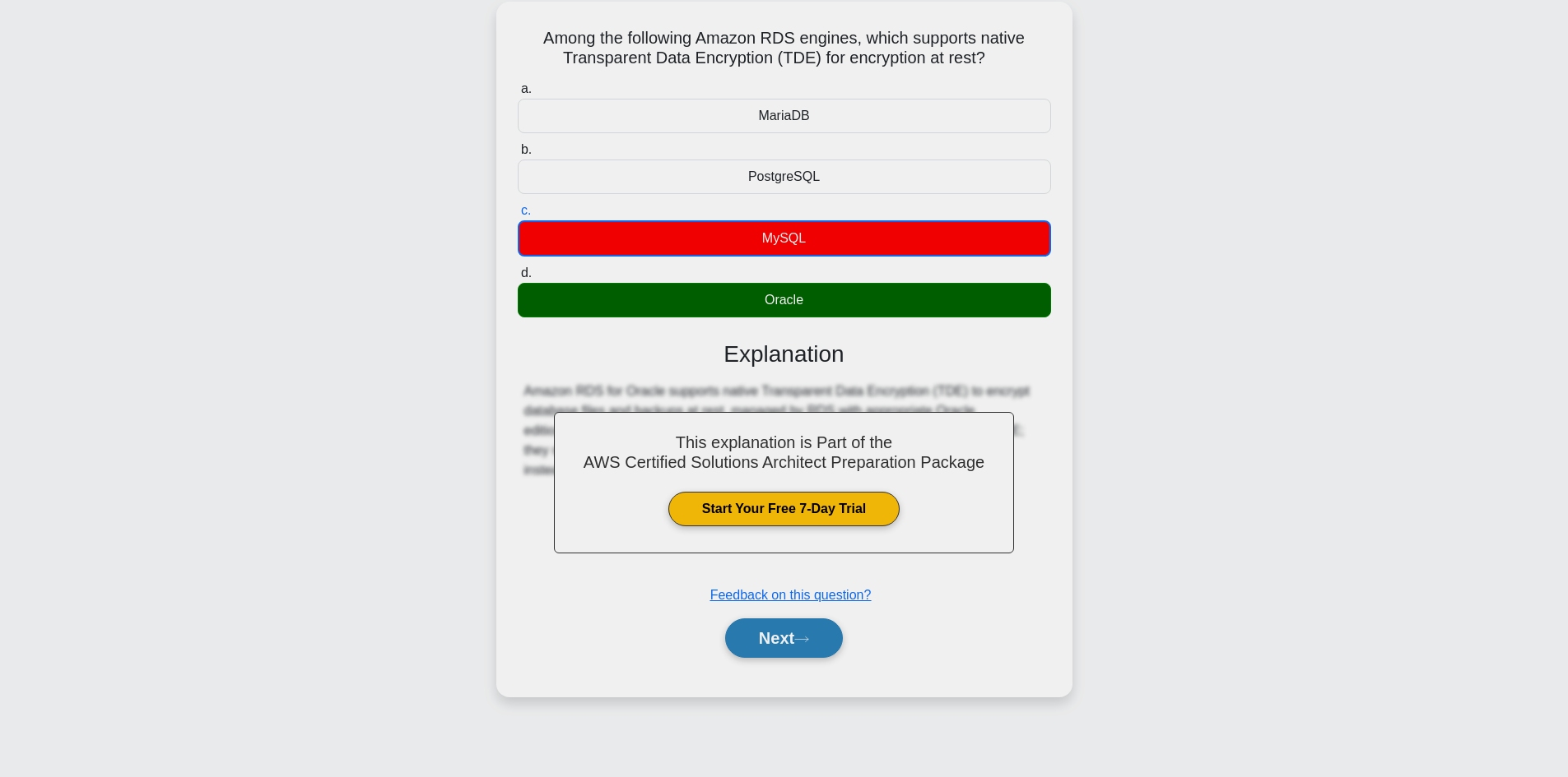
scroll to position [111, 0]
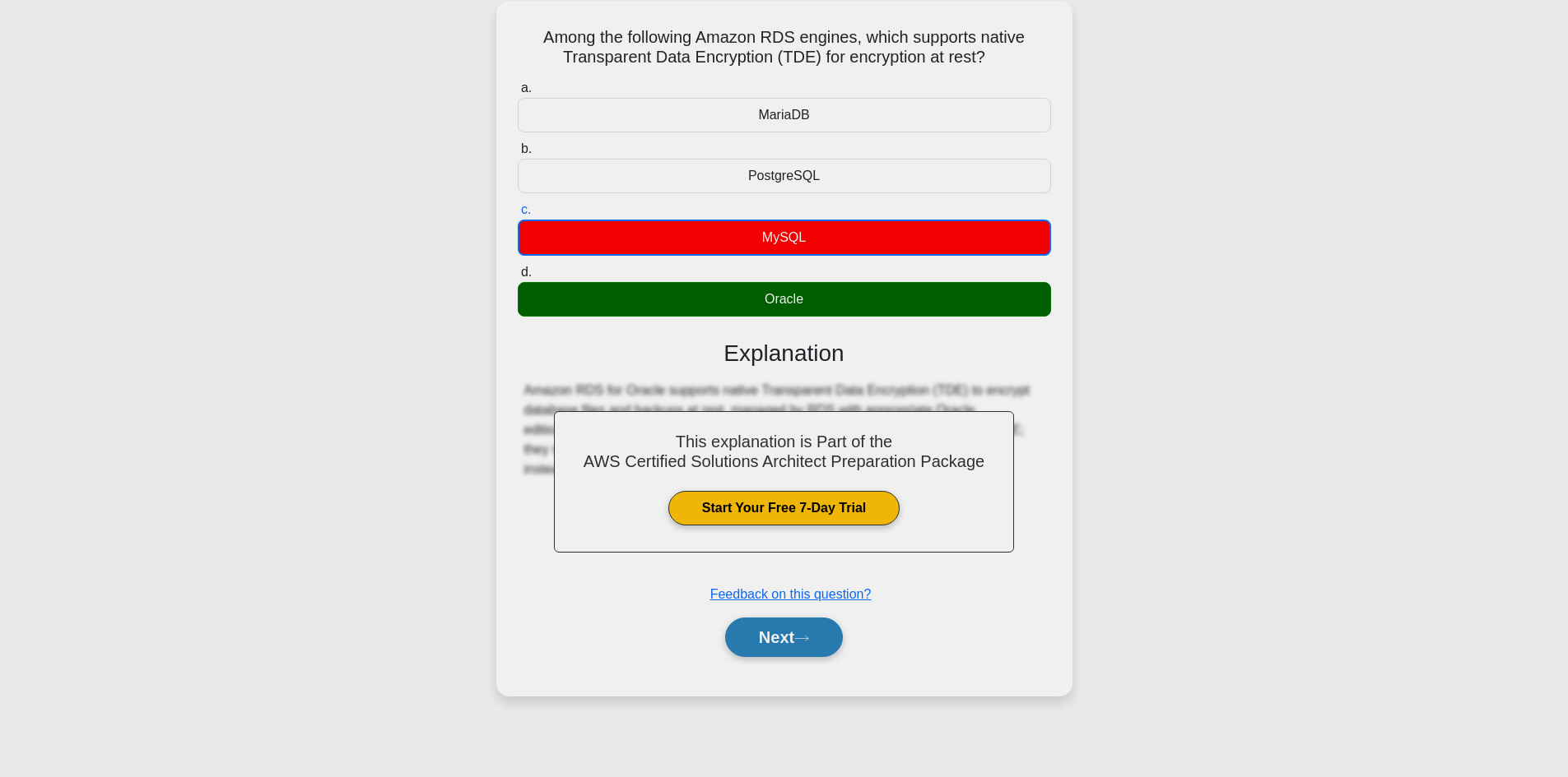
click at [787, 648] on button "Next" at bounding box center [784, 637] width 117 height 39
